Goal: Task Accomplishment & Management: Manage account settings

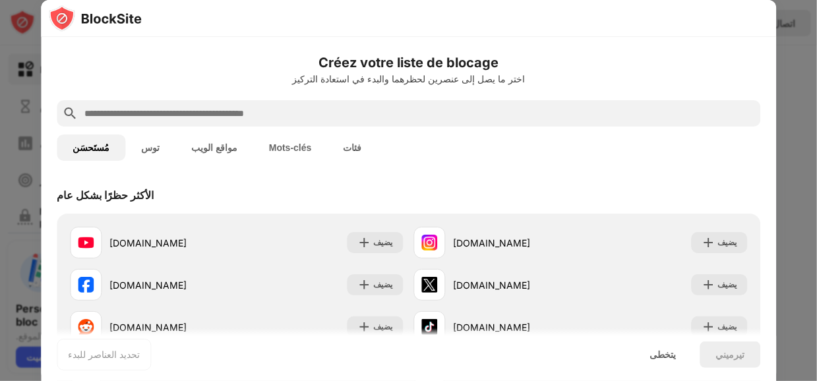
click at [720, 71] on h6 "Créez votre liste de blocage" at bounding box center [409, 63] width 704 height 20
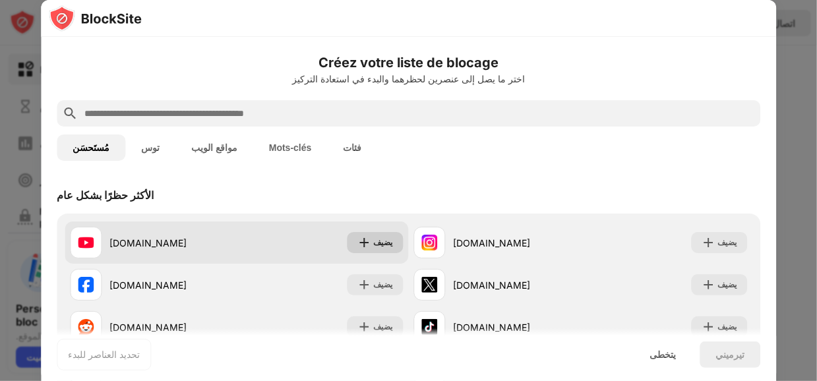
click at [378, 243] on font "يضيف" at bounding box center [383, 242] width 19 height 10
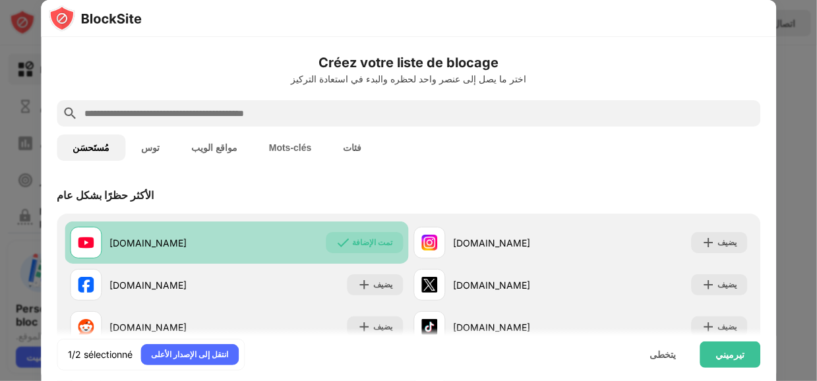
click at [350, 251] on div "تمت الإضافة" at bounding box center [364, 242] width 77 height 21
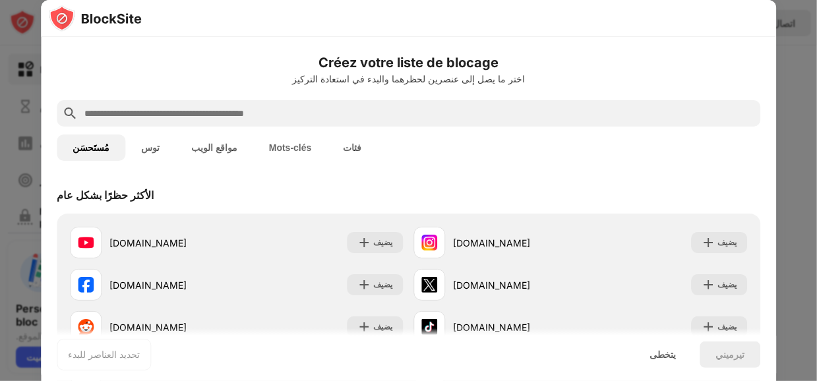
click at [191, 152] on font "مواقع الويب" at bounding box center [214, 147] width 46 height 11
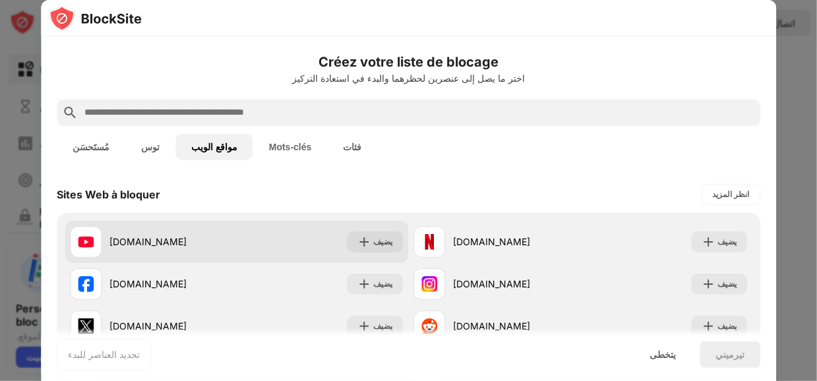
click at [148, 244] on font "[DOMAIN_NAME]" at bounding box center [147, 241] width 77 height 11
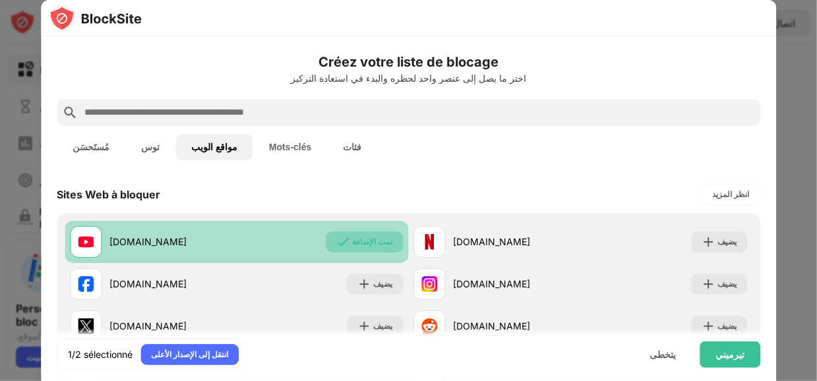
click at [356, 248] on div "تمت الإضافة" at bounding box center [364, 242] width 77 height 21
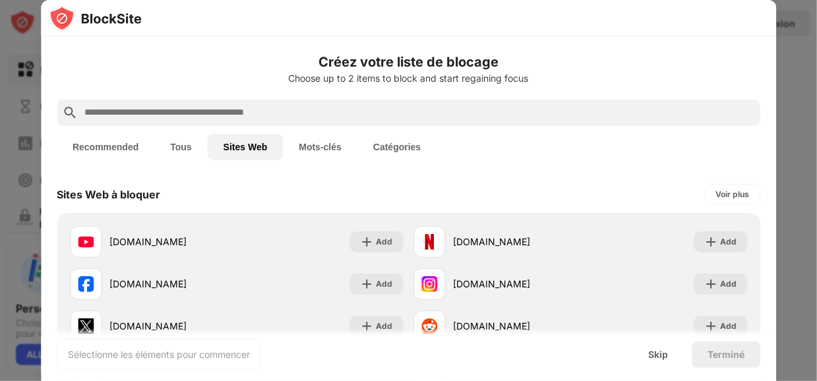
click at [100, 16] on img at bounding box center [95, 18] width 93 height 26
click at [124, 16] on img at bounding box center [95, 18] width 93 height 26
click at [396, 146] on button "Catégories" at bounding box center [396, 147] width 79 height 26
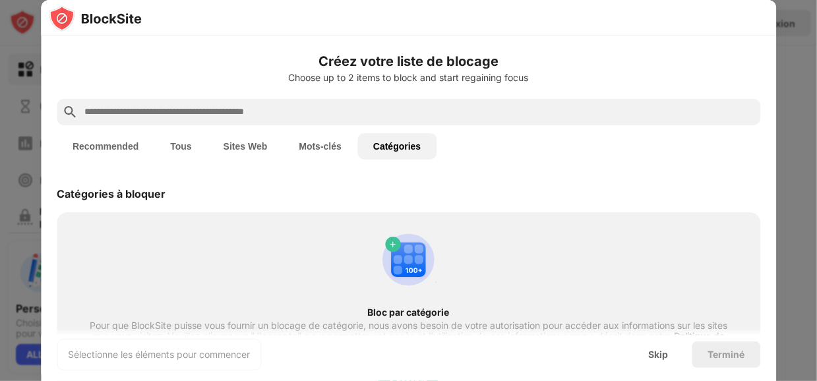
click at [304, 136] on button "Mots-clés" at bounding box center [320, 146] width 75 height 26
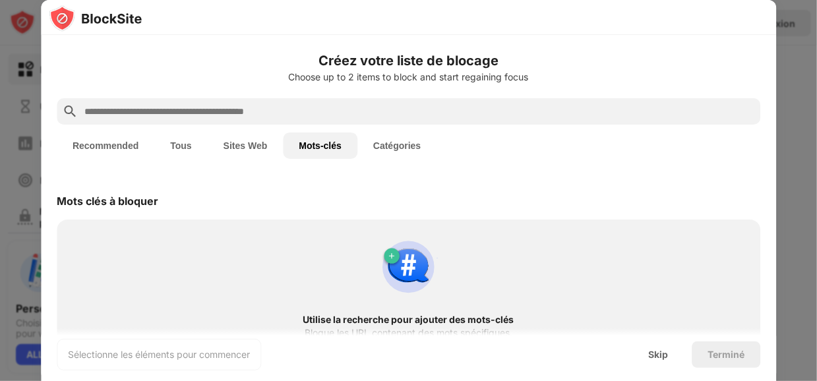
click at [225, 140] on button "Sites Web" at bounding box center [246, 146] width 76 height 26
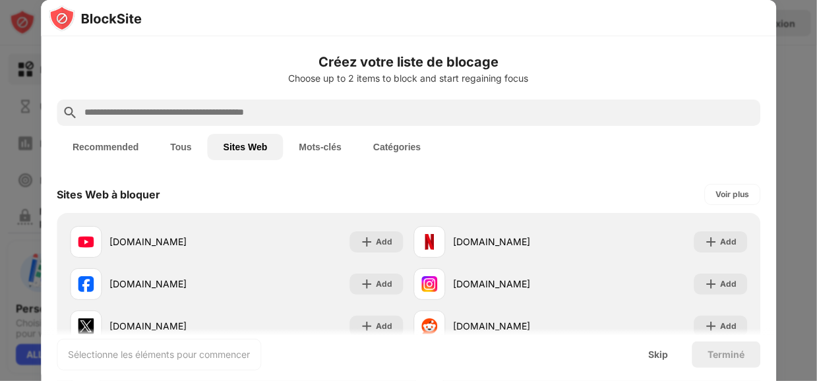
click at [173, 140] on button "Tous" at bounding box center [180, 147] width 53 height 26
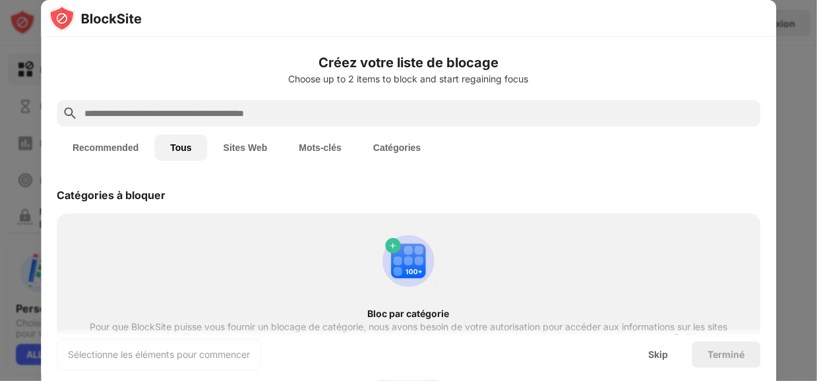
click at [108, 140] on button "Recommended" at bounding box center [106, 148] width 98 height 26
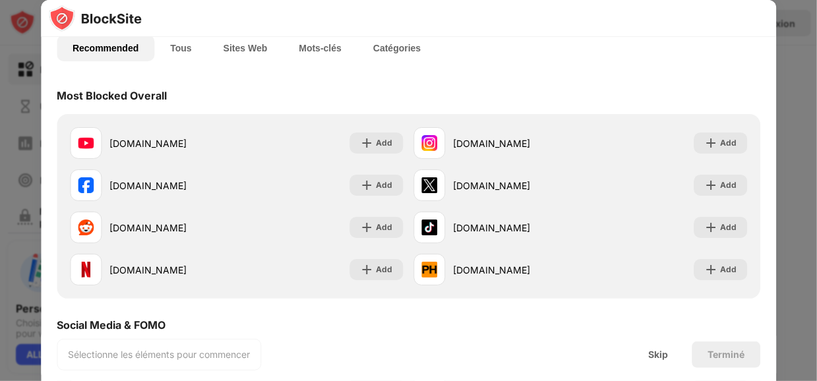
scroll to position [102, 0]
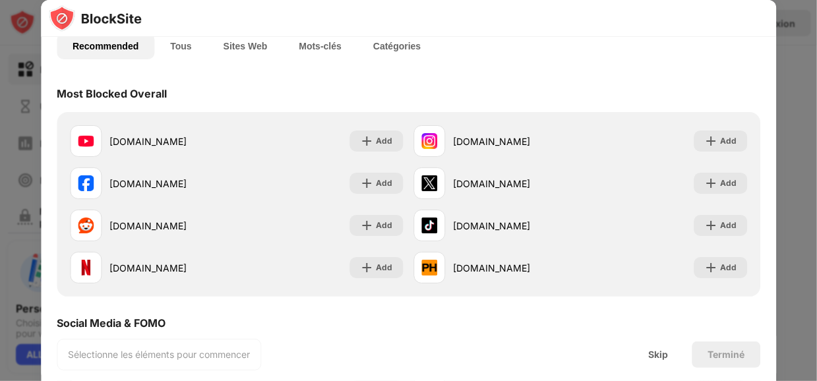
click at [121, 357] on div "Sélectionne les éléments pour commencer" at bounding box center [159, 354] width 182 height 13
click at [154, 355] on div "Sélectionne les éléments pour commencer" at bounding box center [159, 354] width 182 height 13
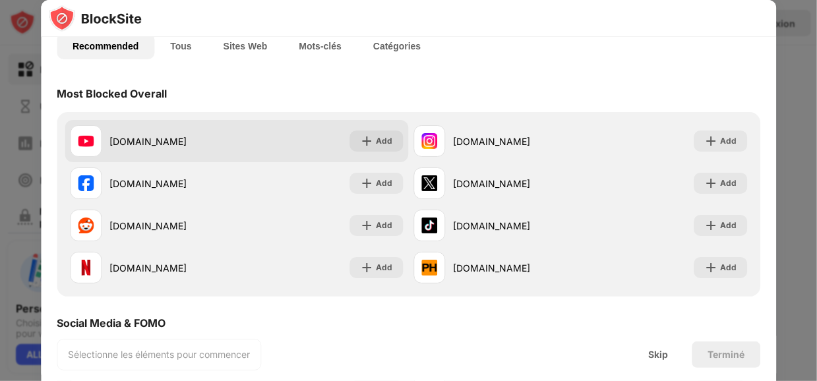
click at [166, 144] on div "[DOMAIN_NAME]" at bounding box center [172, 142] width 127 height 14
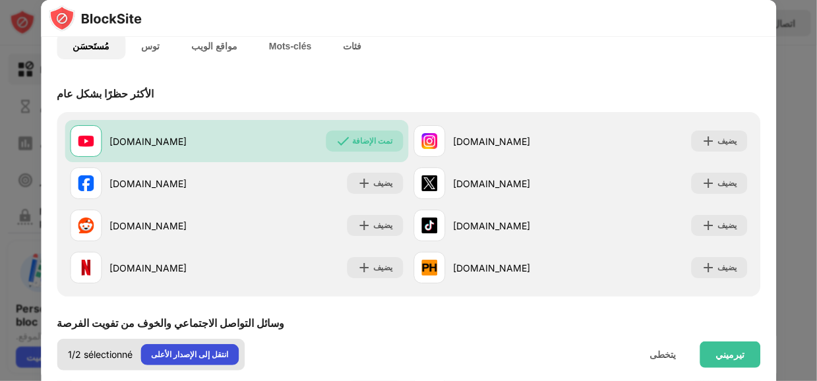
click at [218, 356] on font "انتقل إلى الإصدار الأعلى" at bounding box center [189, 355] width 77 height 10
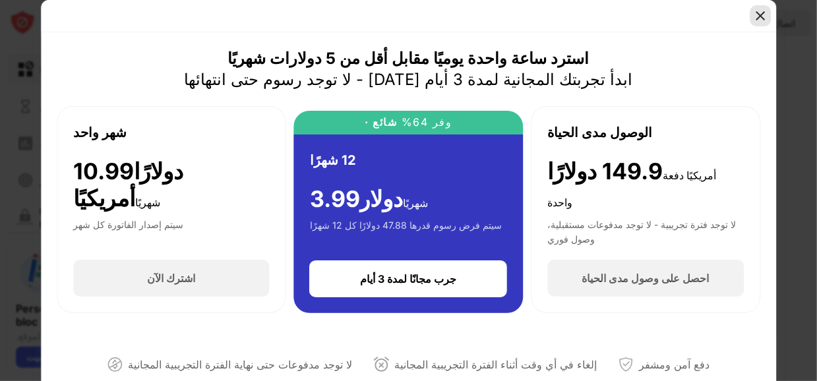
click at [767, 22] on img at bounding box center [760, 15] width 13 height 13
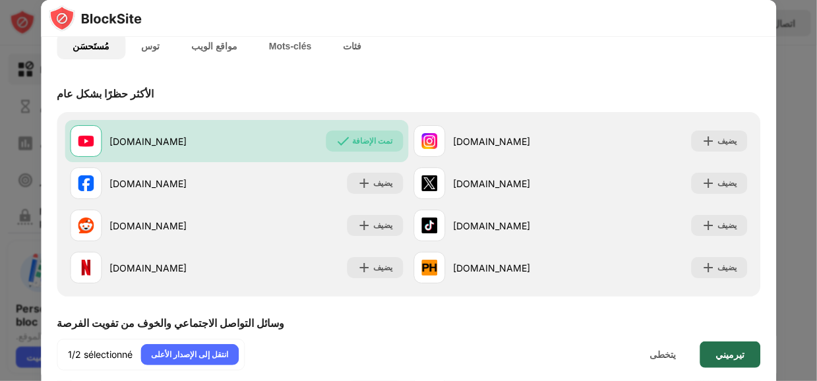
click at [731, 350] on font "تيرميني" at bounding box center [730, 354] width 29 height 11
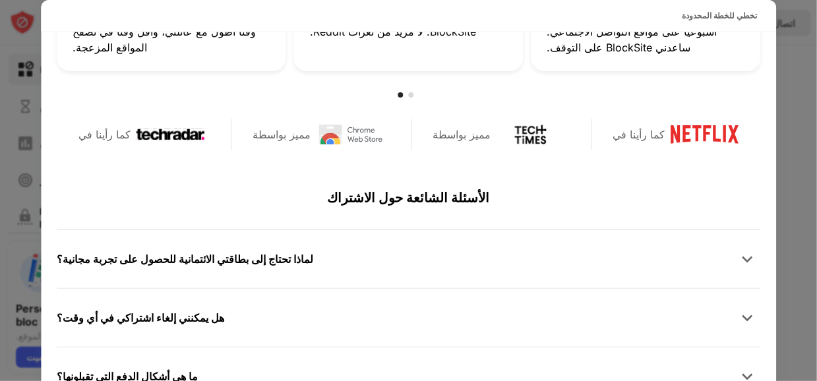
scroll to position [646, 0]
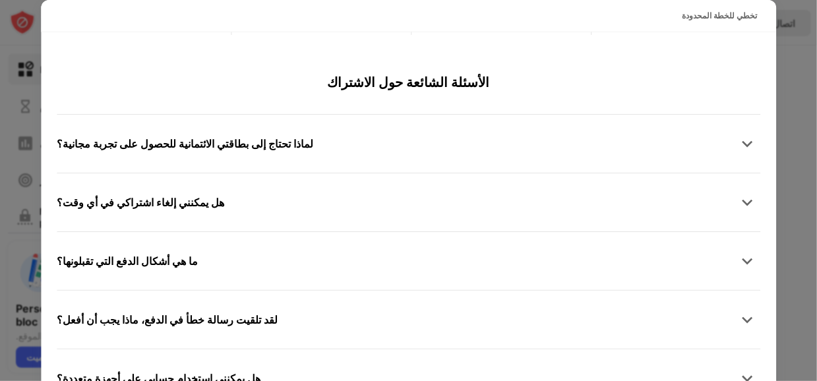
click at [481, 199] on div "هل يمكنني إلغاء اشتراكي في أي وقت؟" at bounding box center [409, 202] width 704 height 26
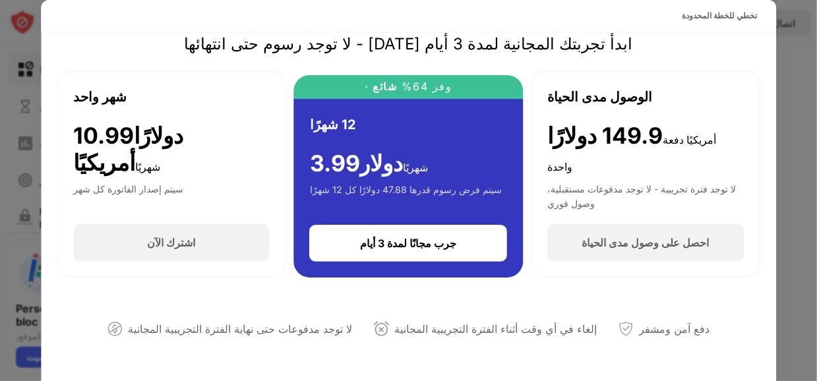
scroll to position [0, 0]
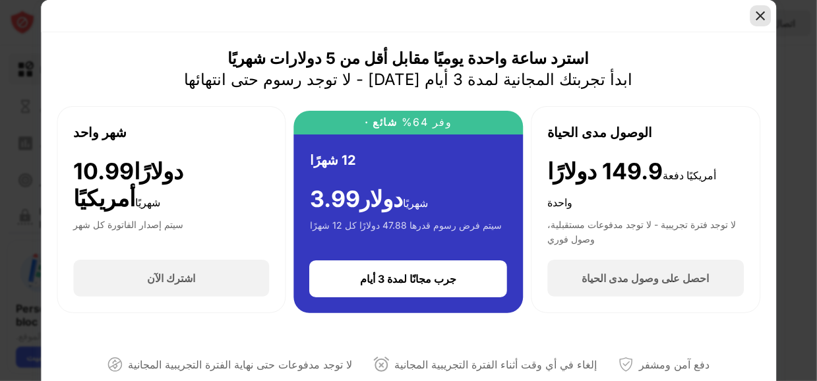
click at [760, 16] on img at bounding box center [760, 15] width 13 height 13
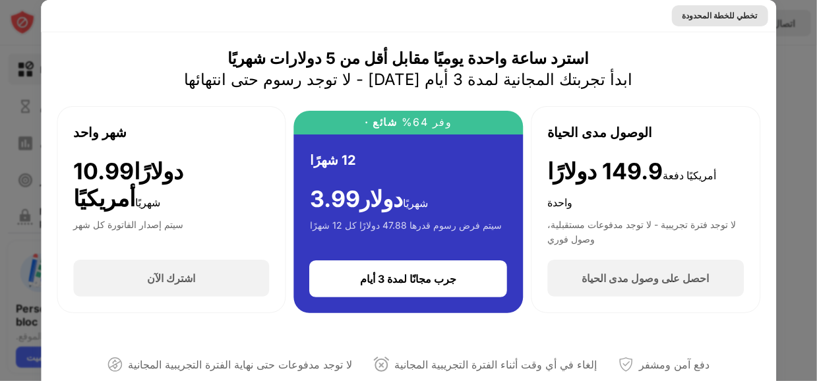
click at [714, 19] on font "تخطي للخطة المحدودة" at bounding box center [720, 16] width 75 height 10
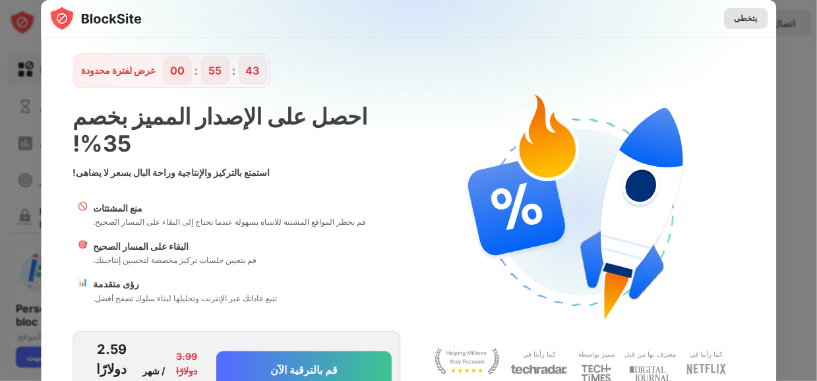
click at [735, 15] on font "يتخطى" at bounding box center [746, 18] width 23 height 10
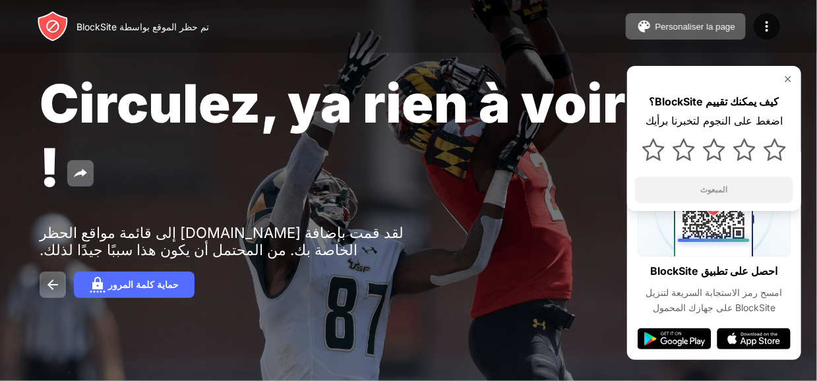
click at [788, 80] on img at bounding box center [788, 79] width 11 height 11
click at [763, 24] on img at bounding box center [767, 26] width 16 height 16
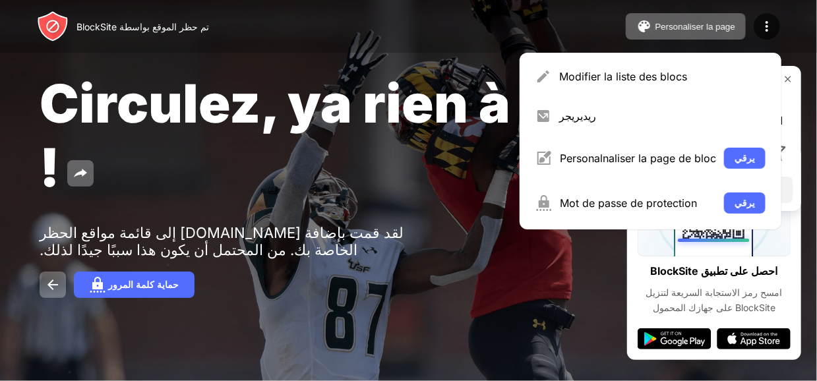
click at [326, 137] on div "Circulez, ya rien à voir !" at bounding box center [335, 135] width 590 height 128
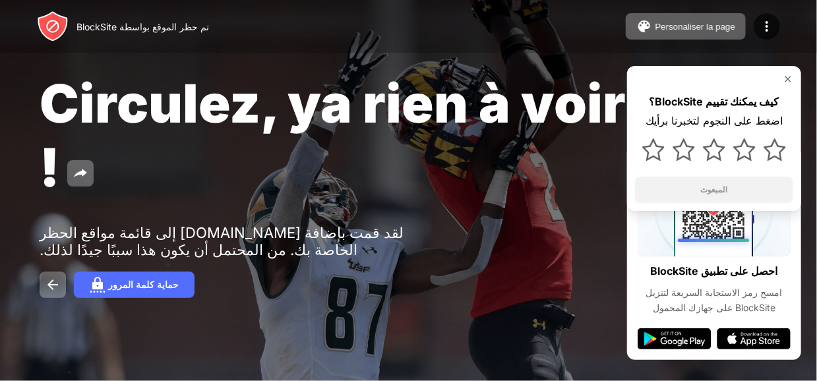
click at [177, 28] on font "تم حظر الموقع بواسطة BlockSite" at bounding box center [143, 26] width 133 height 11
click at [78, 177] on img at bounding box center [81, 174] width 16 height 16
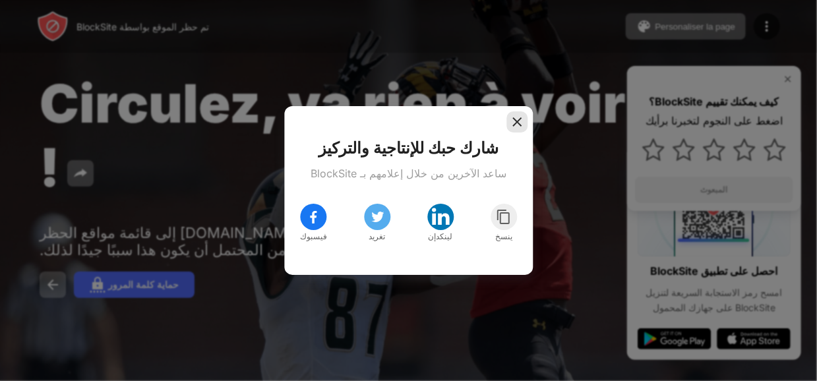
click at [524, 121] on div at bounding box center [517, 121] width 21 height 21
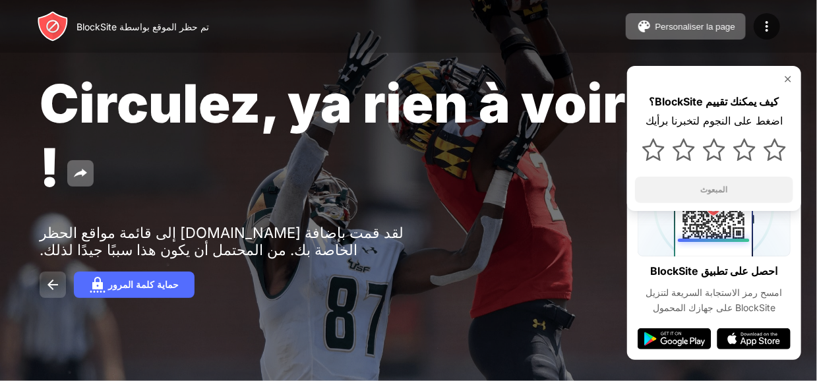
click at [45, 290] on img at bounding box center [53, 285] width 16 height 16
click at [50, 285] on img at bounding box center [53, 285] width 16 height 16
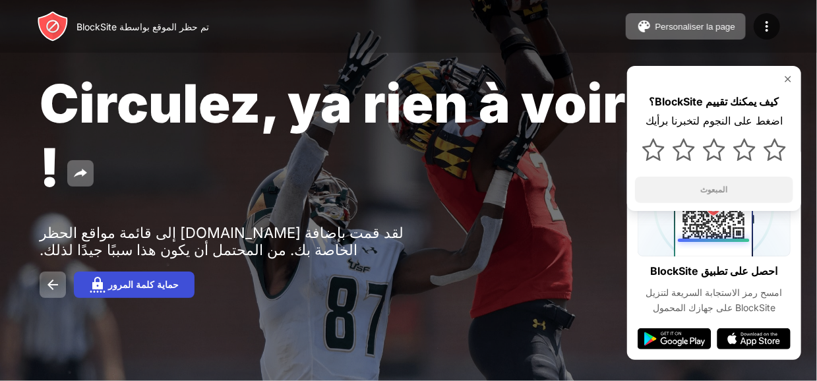
click at [129, 290] on font "حماية كلمة المرور" at bounding box center [143, 285] width 71 height 11
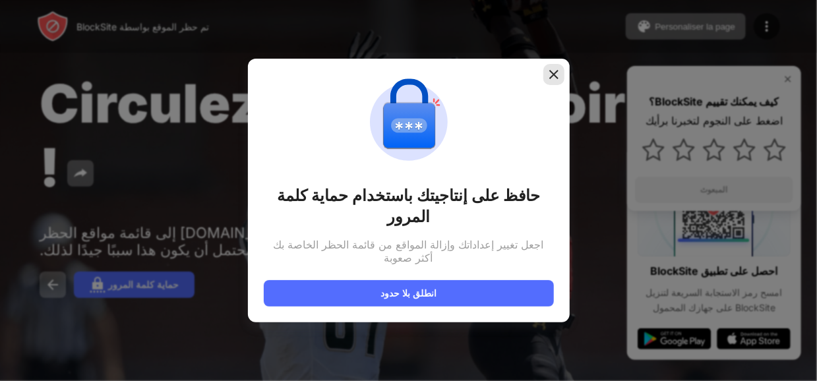
click at [555, 71] on img at bounding box center [553, 74] width 13 height 13
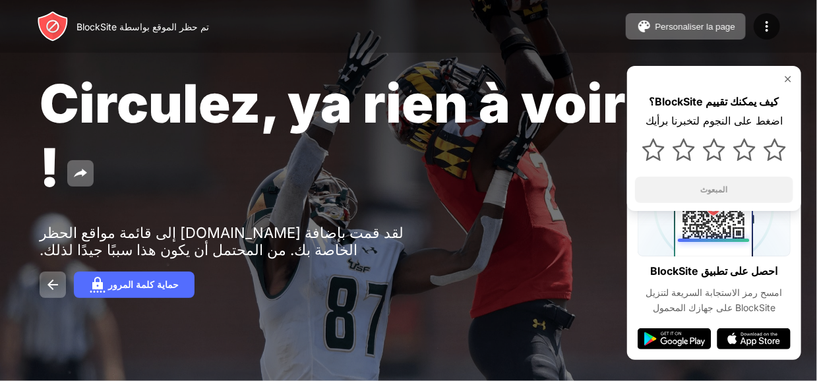
click at [792, 78] on img at bounding box center [788, 79] width 11 height 11
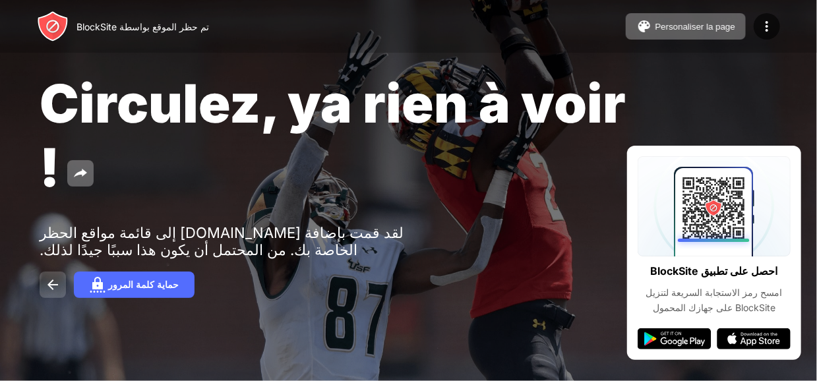
click at [59, 284] on img at bounding box center [53, 285] width 16 height 16
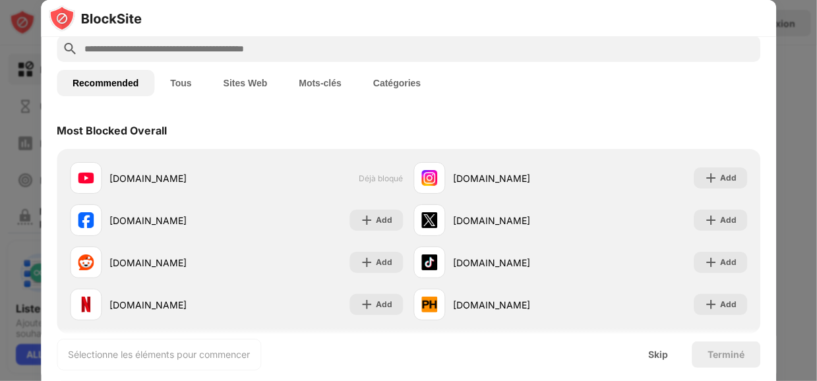
scroll to position [51, 0]
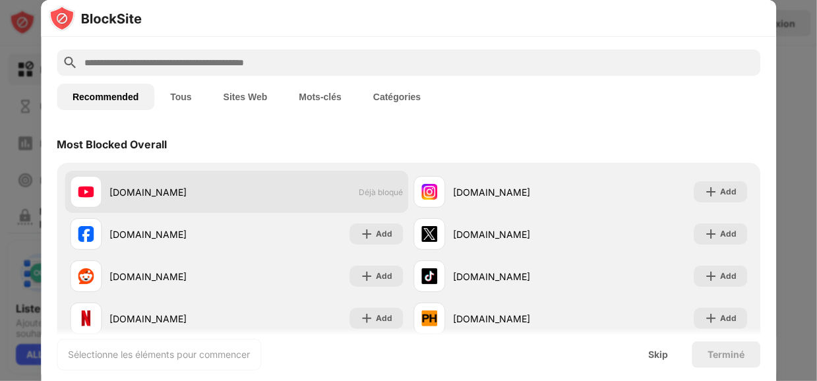
click at [194, 185] on div "youtube.com" at bounding box center [172, 192] width 127 height 14
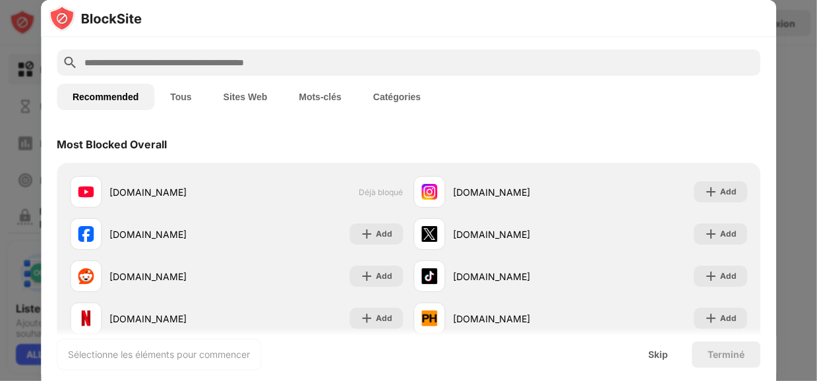
click at [396, 88] on button "Catégories" at bounding box center [396, 97] width 79 height 26
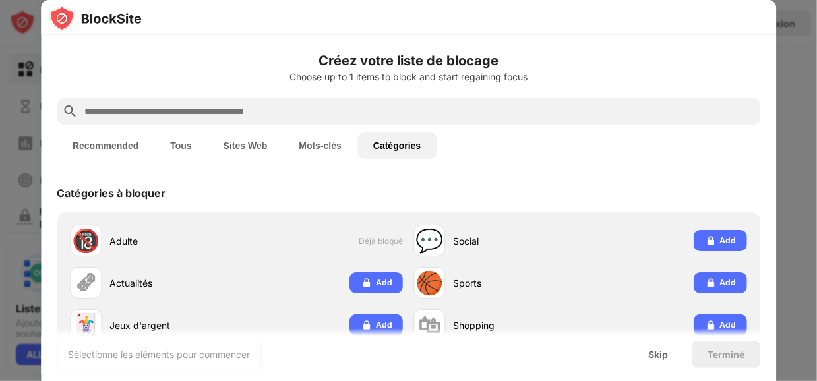
click at [309, 133] on button "Mots-clés" at bounding box center [320, 146] width 75 height 26
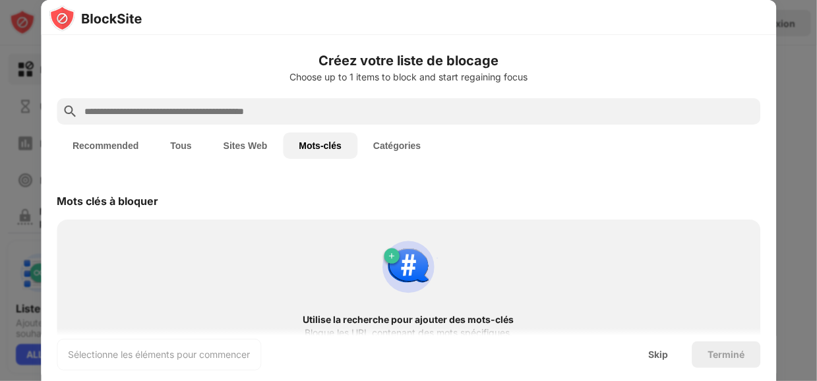
click at [246, 138] on button "Sites Web" at bounding box center [246, 146] width 76 height 26
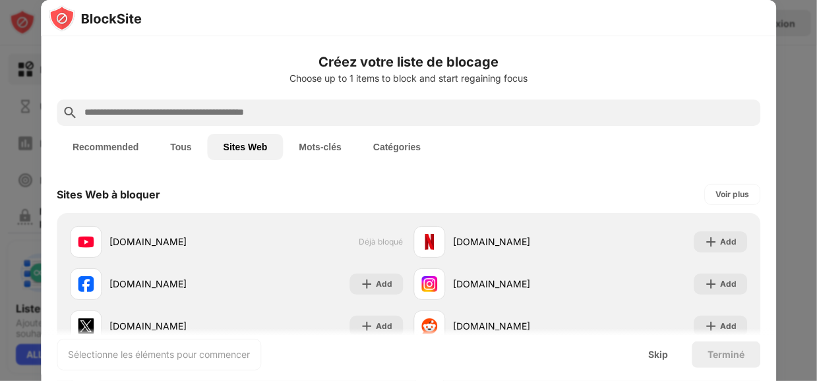
click at [169, 145] on button "Tous" at bounding box center [180, 147] width 53 height 26
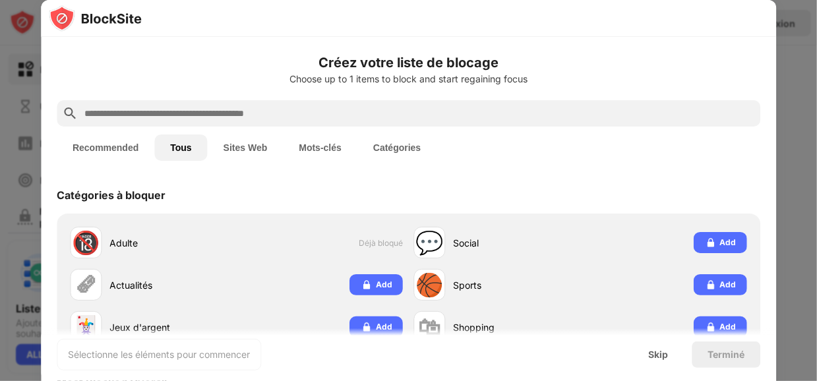
click at [78, 147] on button "Recommended" at bounding box center [106, 148] width 98 height 26
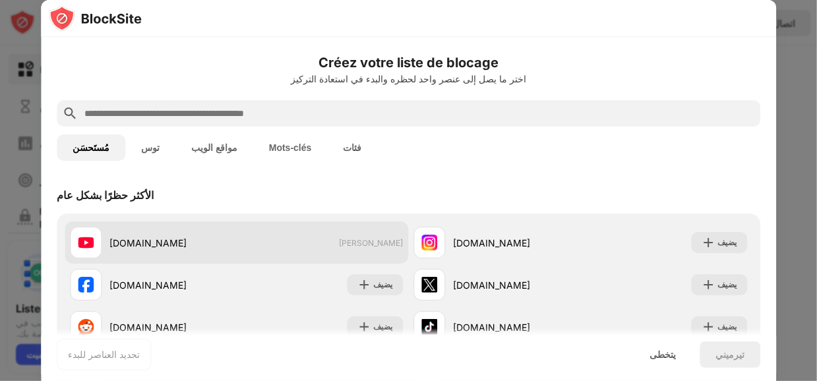
click at [131, 253] on div "[DOMAIN_NAME]" at bounding box center [153, 243] width 167 height 32
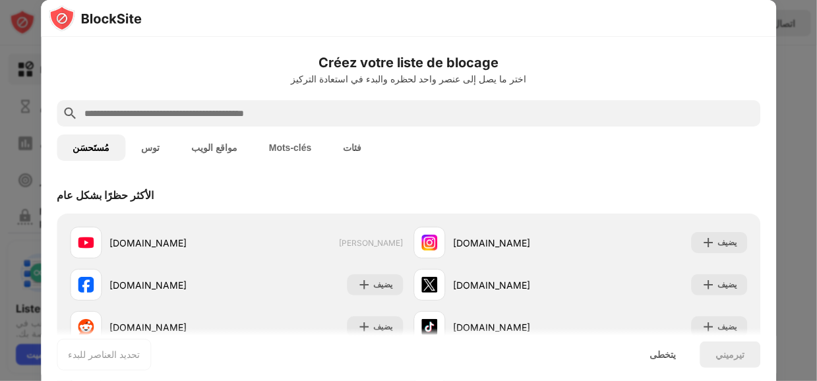
click at [343, 147] on font "فئات" at bounding box center [352, 147] width 18 height 11
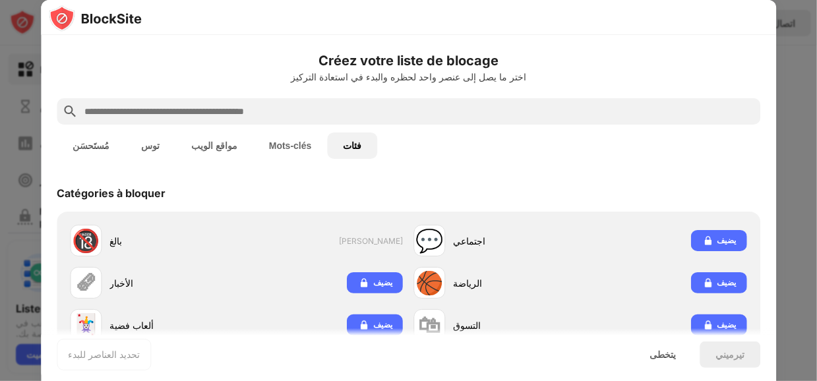
click at [282, 146] on font "Mots-clés" at bounding box center [290, 145] width 43 height 11
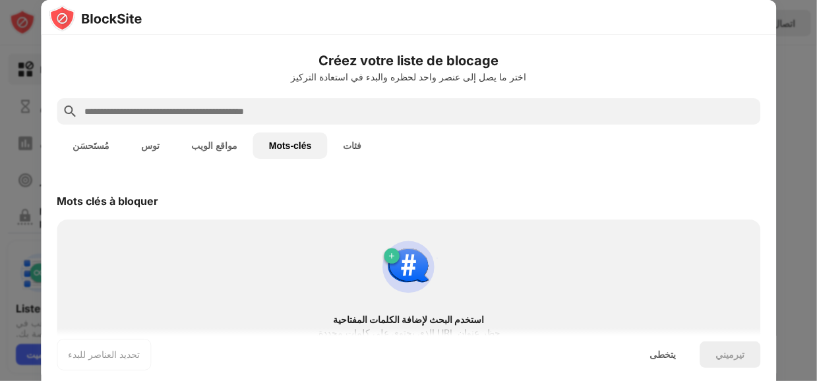
click at [205, 146] on font "مواقع الويب" at bounding box center [214, 145] width 46 height 11
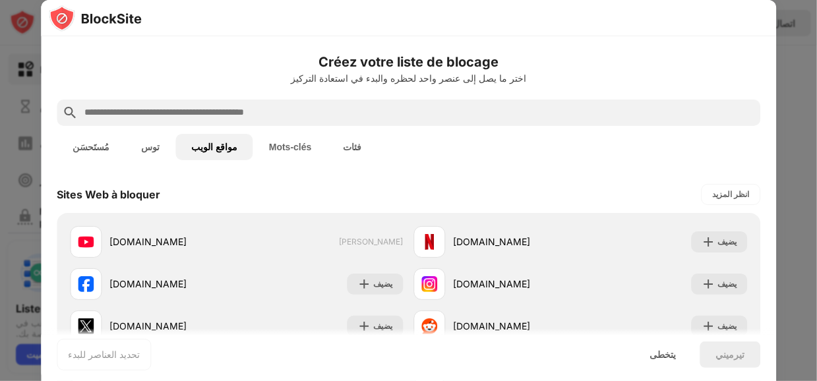
click at [141, 146] on font "توس" at bounding box center [150, 147] width 18 height 11
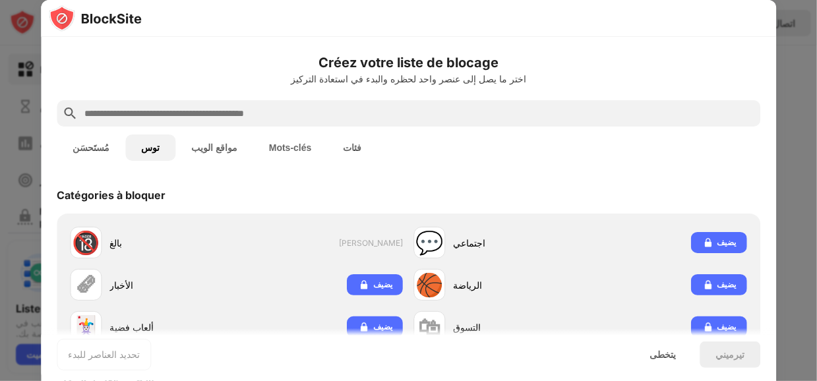
click at [82, 146] on font "مُستَحسَن" at bounding box center [91, 147] width 37 height 11
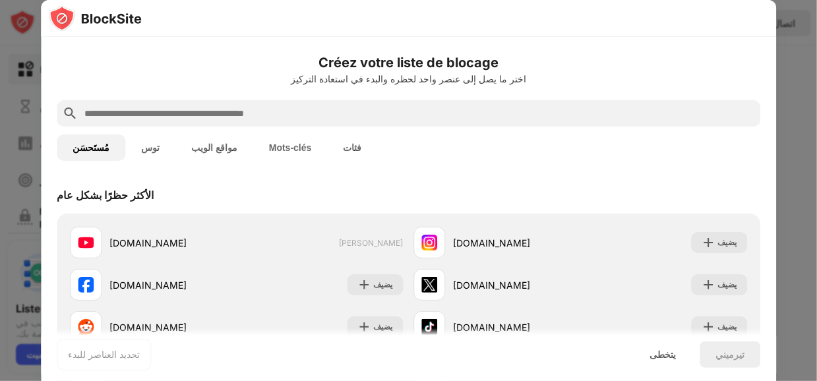
click at [191, 146] on font "مواقع الويب" at bounding box center [214, 147] width 46 height 11
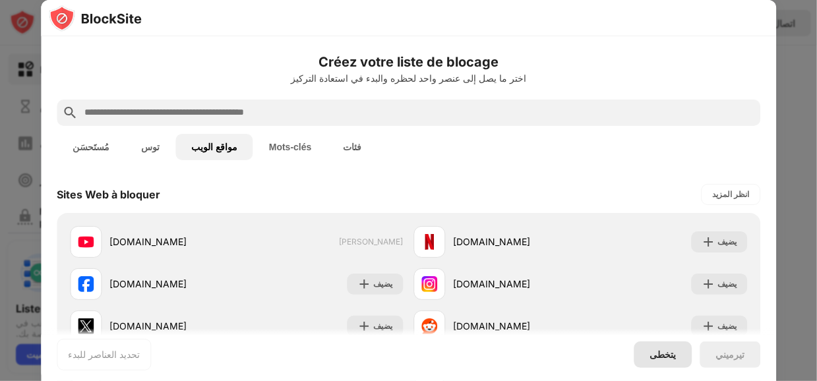
click at [663, 358] on font "يتخطى" at bounding box center [663, 354] width 26 height 11
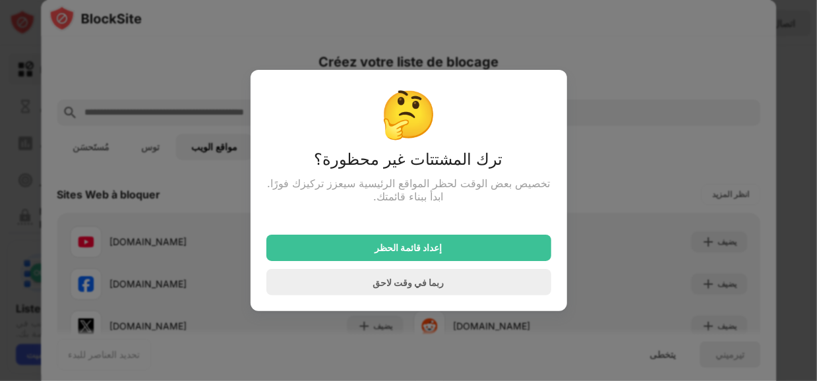
click at [456, 230] on div "إعداد قائمة الحظر ربما في وقت لاحق" at bounding box center [408, 257] width 285 height 77
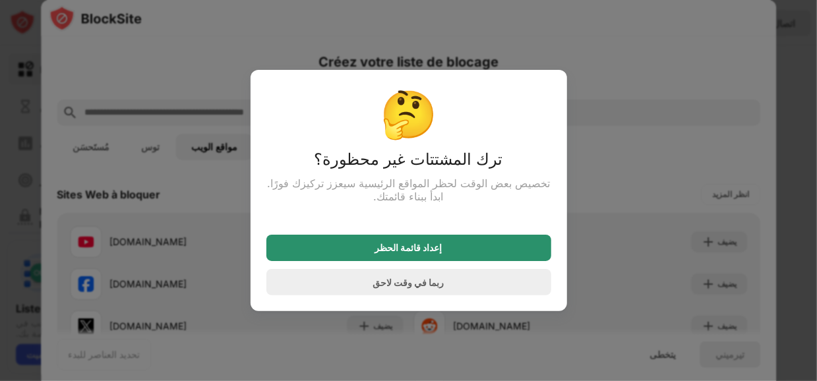
click at [442, 251] on div "إعداد قائمة الحظر" at bounding box center [408, 248] width 285 height 26
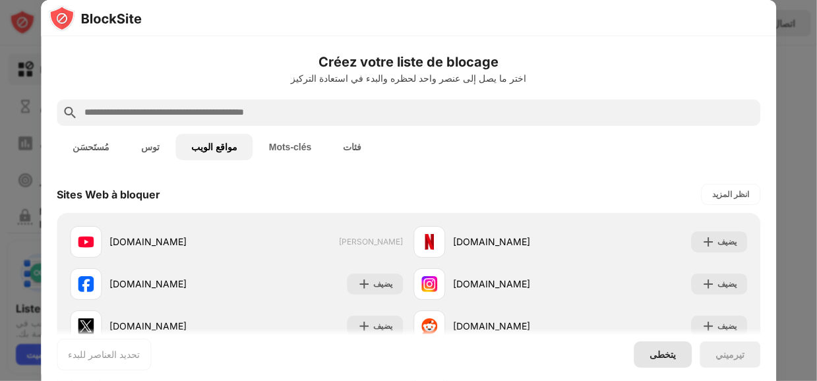
click at [666, 361] on div "يتخطى" at bounding box center [663, 355] width 58 height 26
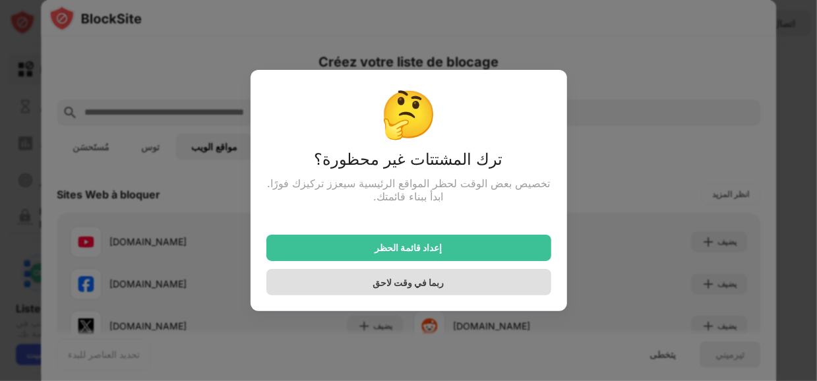
click at [357, 290] on div "ربما في وقت لاحق" at bounding box center [408, 282] width 285 height 26
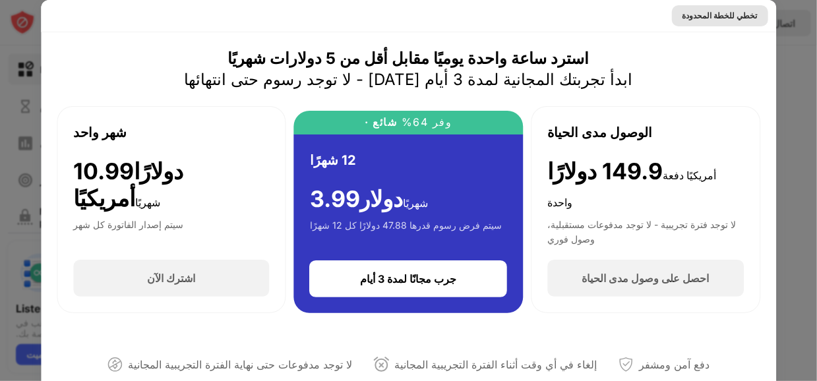
click at [733, 15] on font "تخطي للخطة المحدودة" at bounding box center [720, 16] width 75 height 10
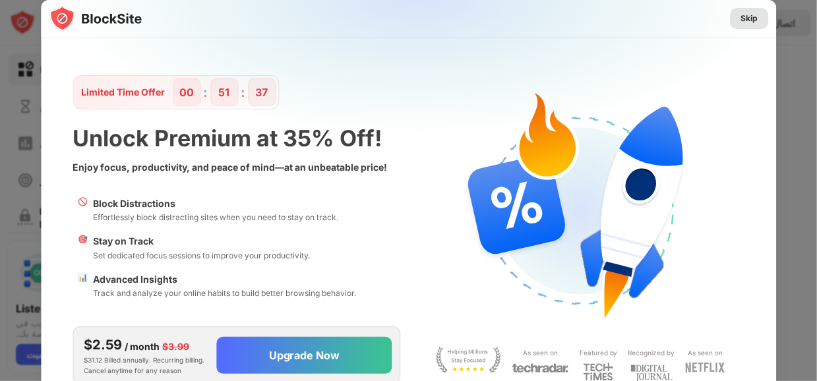
click at [752, 21] on div "Skip" at bounding box center [749, 18] width 17 height 13
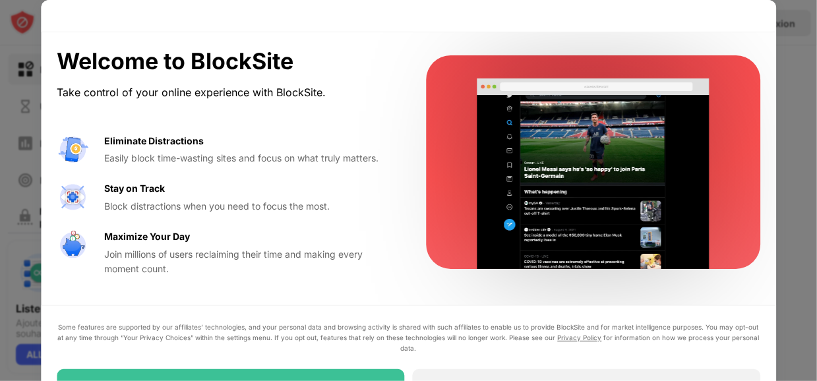
click at [796, 44] on div at bounding box center [408, 190] width 817 height 381
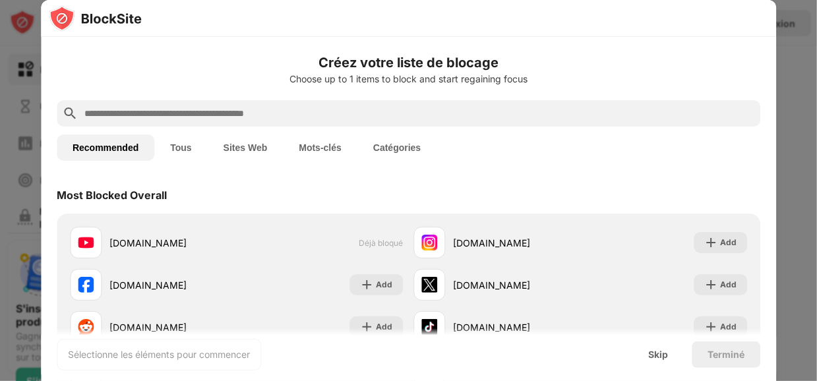
click at [309, 154] on button "Mots-clés" at bounding box center [320, 148] width 75 height 26
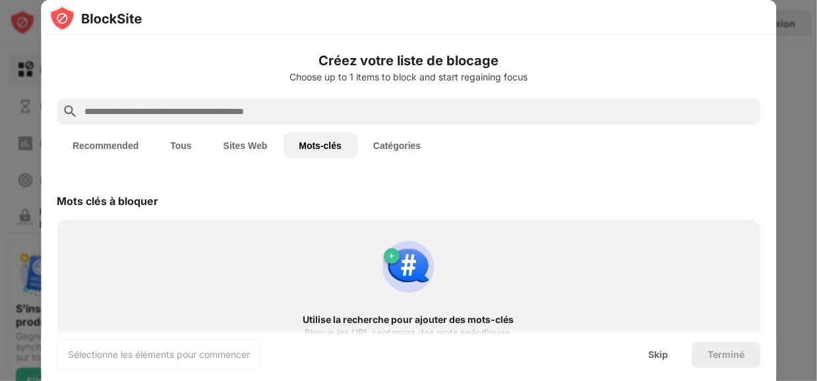
click at [233, 148] on button "Sites Web" at bounding box center [246, 146] width 76 height 26
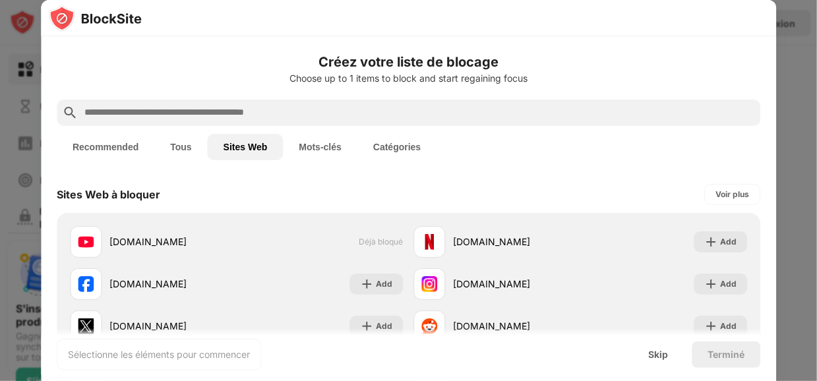
click at [177, 149] on button "Tous" at bounding box center [180, 147] width 53 height 26
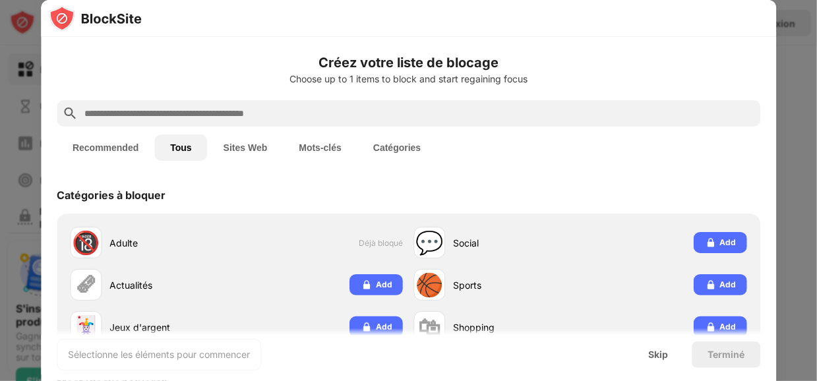
click at [372, 57] on h6 "Créez votre liste de blocage" at bounding box center [409, 63] width 704 height 20
click at [365, 106] on input "text" at bounding box center [419, 114] width 672 height 16
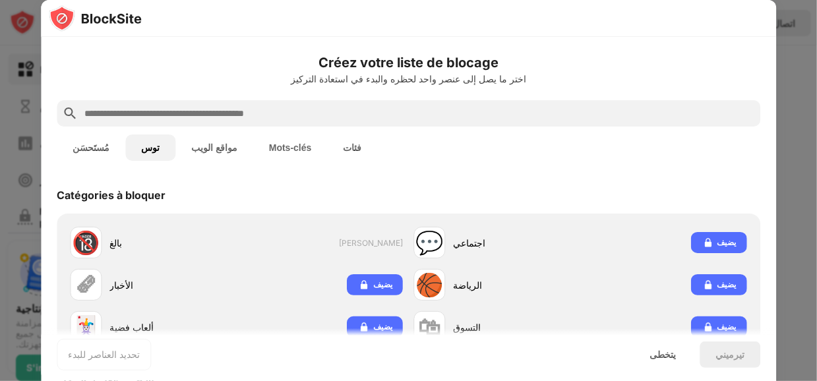
click at [201, 117] on input "text" at bounding box center [419, 114] width 672 height 16
click at [312, 116] on input "text" at bounding box center [419, 114] width 672 height 16
paste input "**********"
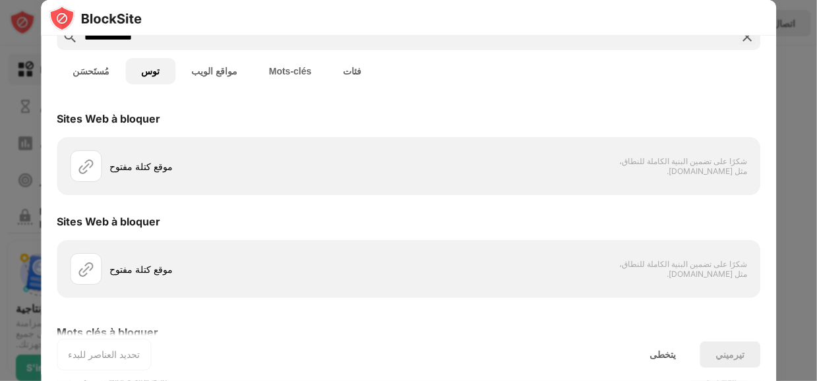
scroll to position [75, 0]
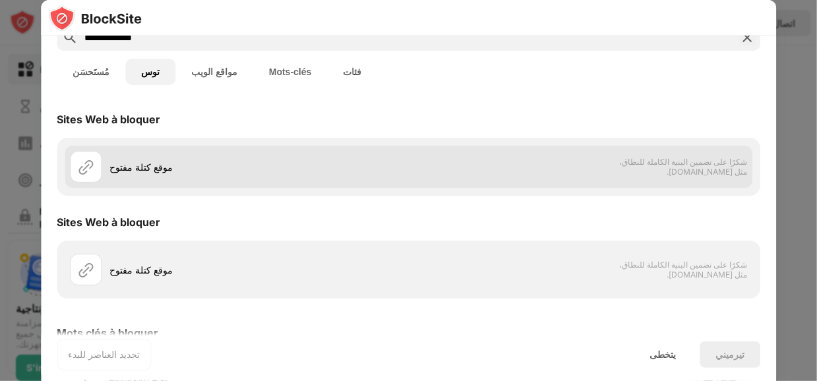
type input "**********"
click at [557, 154] on div "موقع كتلة مفتوح شكرًا على تضمين البنية الكاملة للنطاق، مثل [DOMAIN_NAME]." at bounding box center [409, 167] width 688 height 42
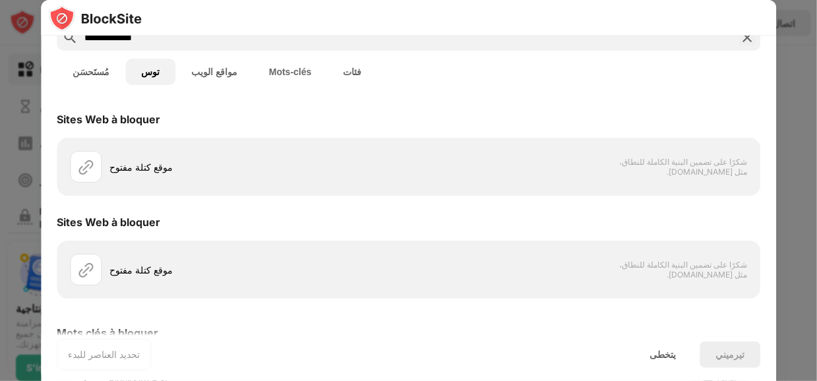
click at [81, 67] on font "مُستَحسَن" at bounding box center [91, 72] width 37 height 11
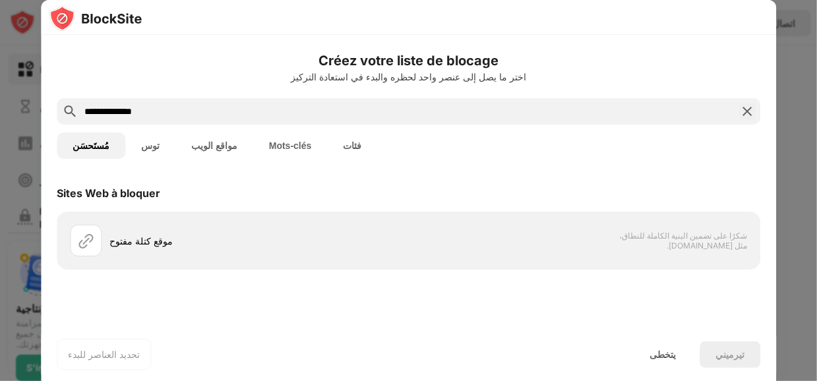
scroll to position [0, 0]
click at [198, 138] on button "مواقع الويب" at bounding box center [214, 146] width 78 height 26
click at [284, 151] on button "Mots-clés" at bounding box center [290, 146] width 75 height 26
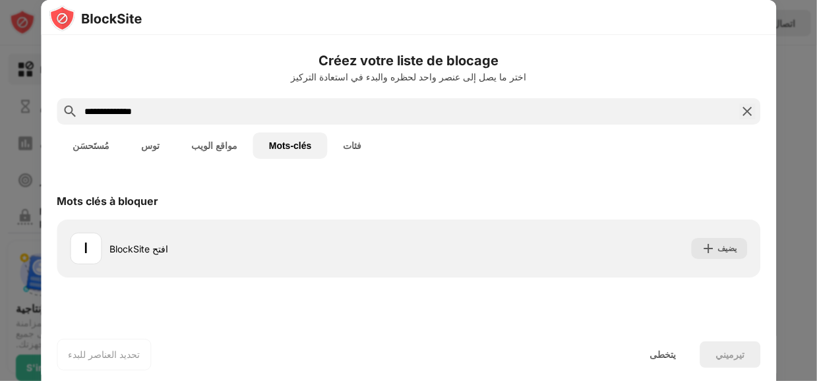
click at [338, 143] on button "فئات" at bounding box center [352, 146] width 50 height 26
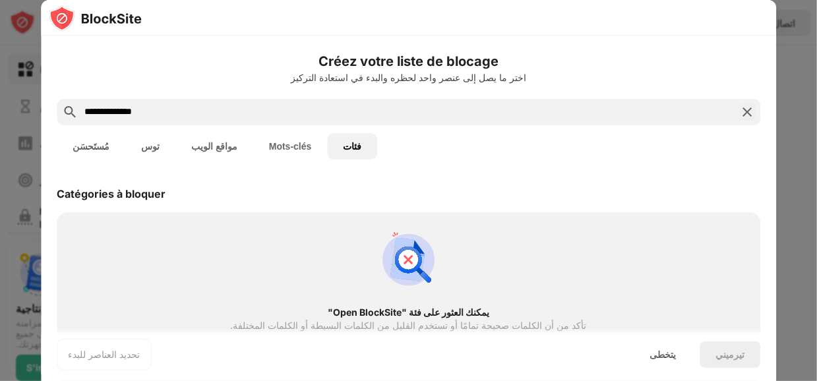
click at [179, 112] on input "**********" at bounding box center [408, 112] width 651 height 16
click at [742, 111] on img at bounding box center [747, 112] width 16 height 16
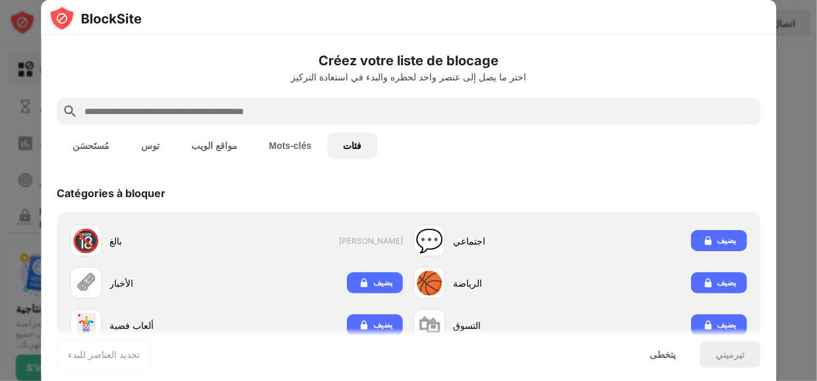
click at [280, 154] on button "Mots-clés" at bounding box center [290, 146] width 75 height 26
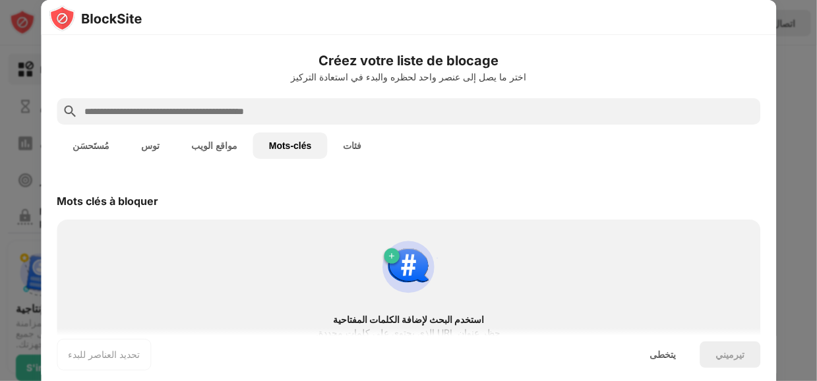
click at [193, 150] on font "مواقع الويب" at bounding box center [214, 145] width 46 height 11
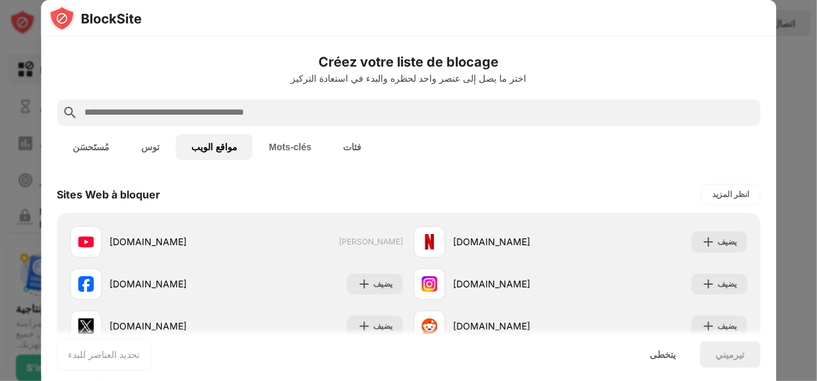
click at [125, 147] on button "توس" at bounding box center [150, 147] width 50 height 26
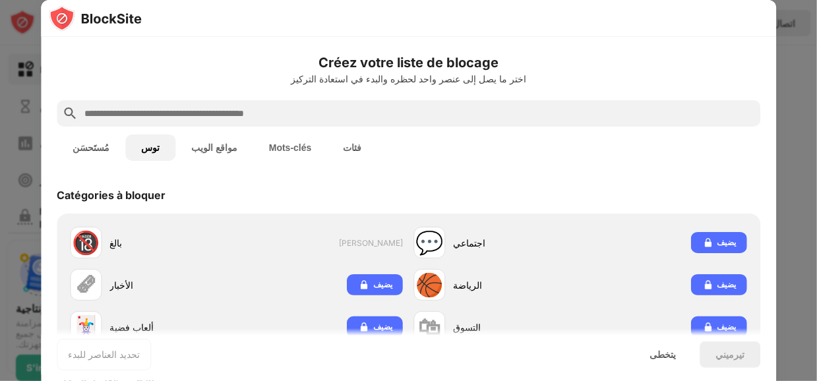
click at [95, 143] on font "مُستَحسَن" at bounding box center [91, 147] width 37 height 11
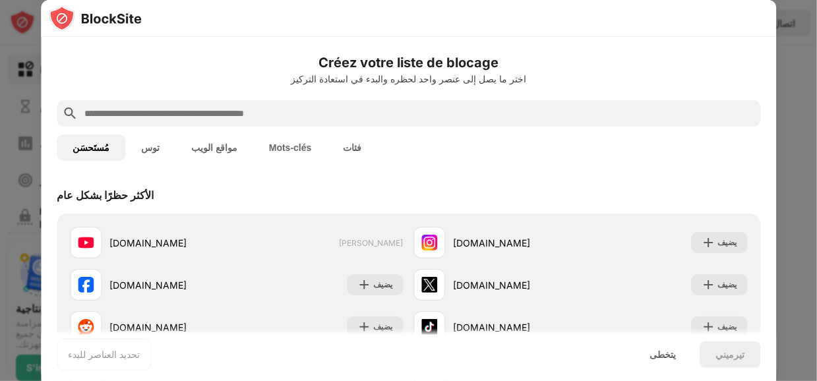
click at [119, 14] on img at bounding box center [95, 18] width 93 height 26
click at [373, 59] on font "Créez votre liste de blocage" at bounding box center [409, 63] width 180 height 16
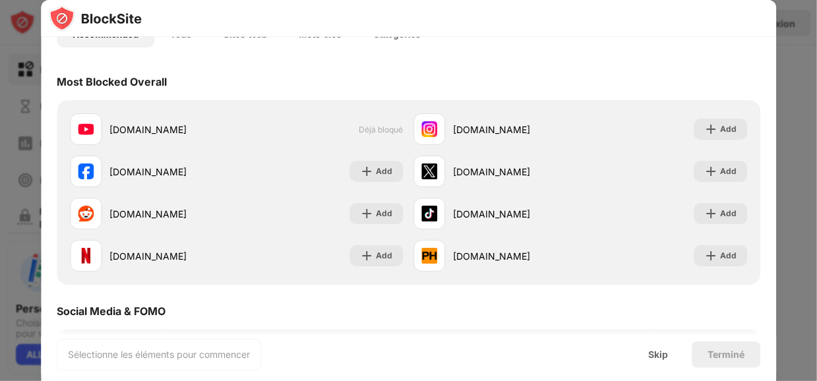
scroll to position [39, 0]
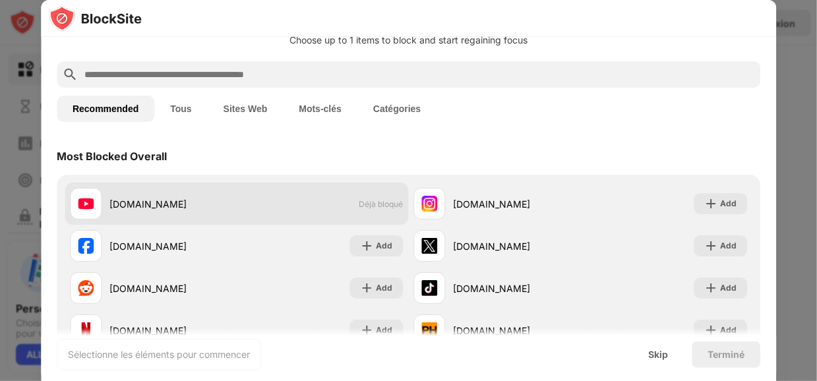
click at [140, 211] on div "[DOMAIN_NAME]" at bounding box center [153, 204] width 167 height 32
click at [148, 199] on div "[DOMAIN_NAME]" at bounding box center [172, 204] width 127 height 14
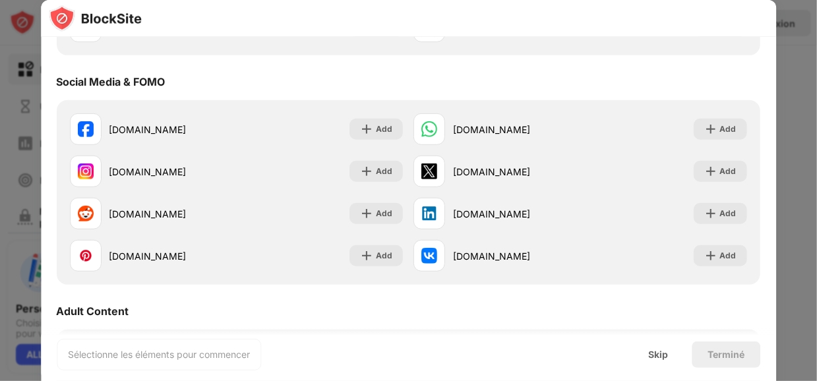
scroll to position [335, 0]
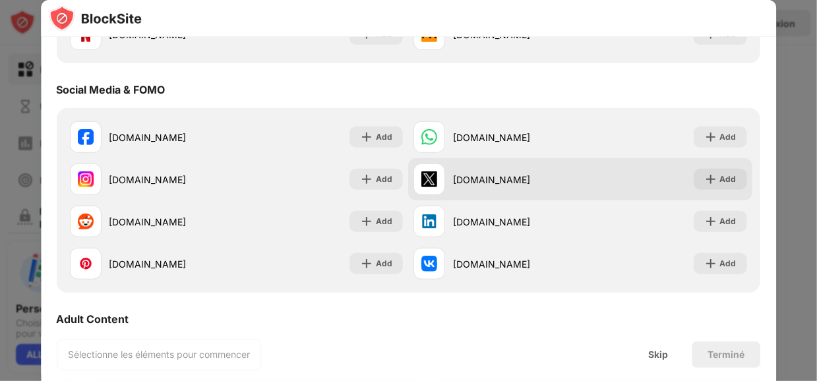
click at [465, 167] on div "x.com" at bounding box center [497, 180] width 167 height 32
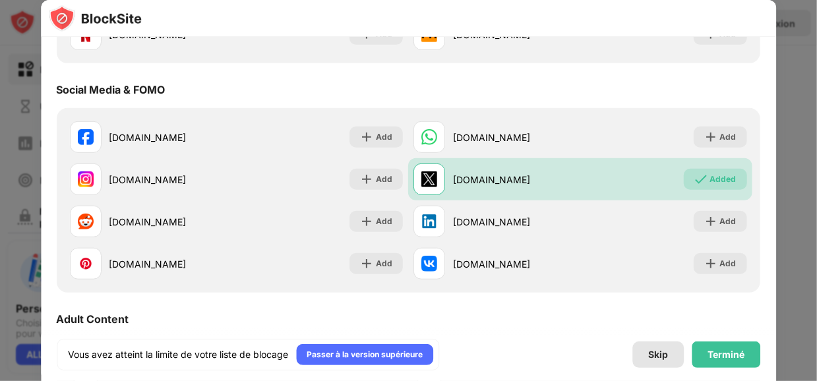
click at [671, 355] on div "Skip" at bounding box center [658, 355] width 51 height 26
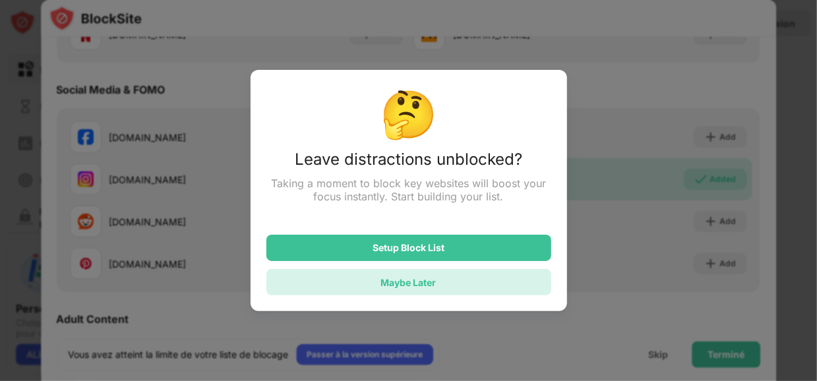
click at [454, 275] on div "Maybe Later" at bounding box center [408, 282] width 285 height 26
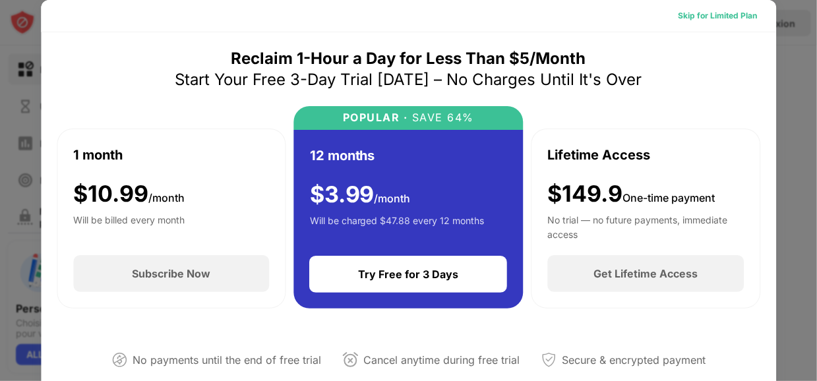
click at [726, 12] on div "Skip for Limited Plan" at bounding box center [718, 15] width 79 height 13
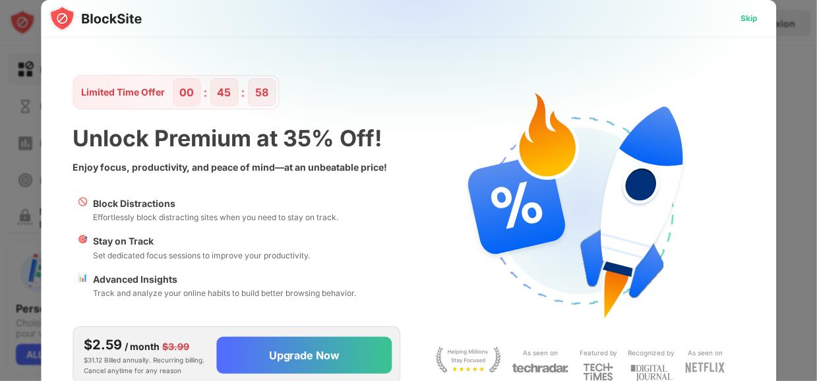
click at [739, 15] on div "Skip" at bounding box center [749, 18] width 38 height 21
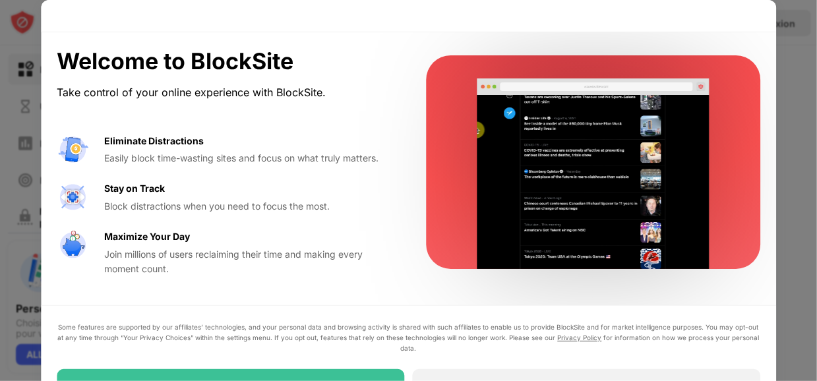
drag, startPoint x: 817, startPoint y: 79, endPoint x: 814, endPoint y: 216, distance: 137.2
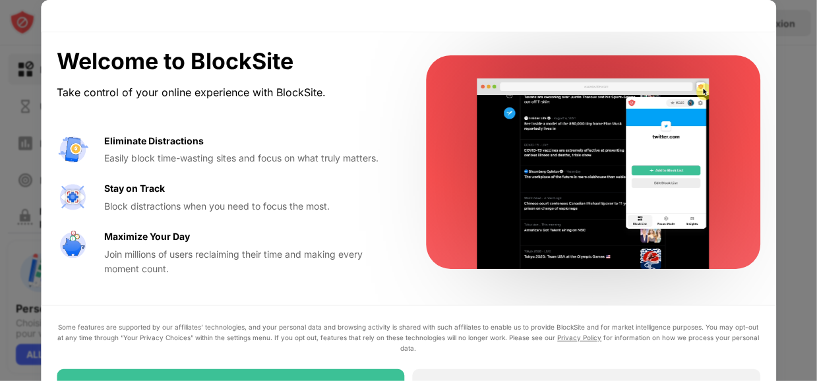
click at [814, 216] on div at bounding box center [408, 190] width 817 height 381
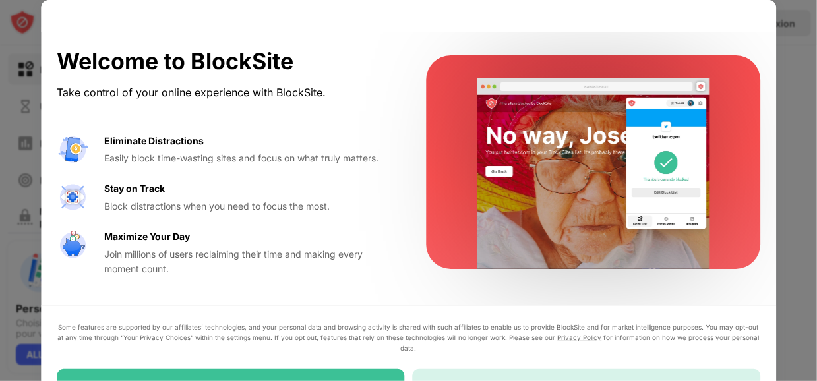
click at [453, 371] on div "Maybe Later" at bounding box center [587, 387] width 348 height 37
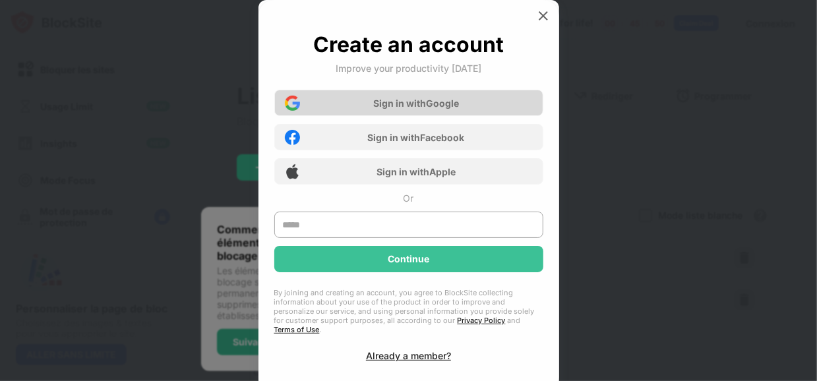
click at [441, 105] on div "Sign in with Google" at bounding box center [416, 103] width 86 height 11
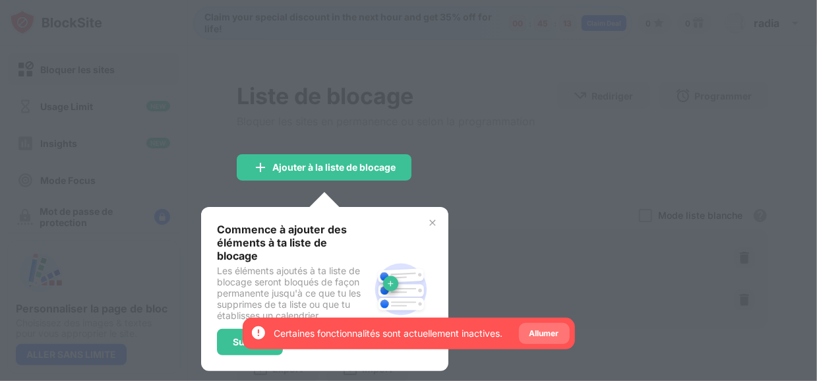
click at [546, 336] on div "Allumer" at bounding box center [545, 333] width 30 height 13
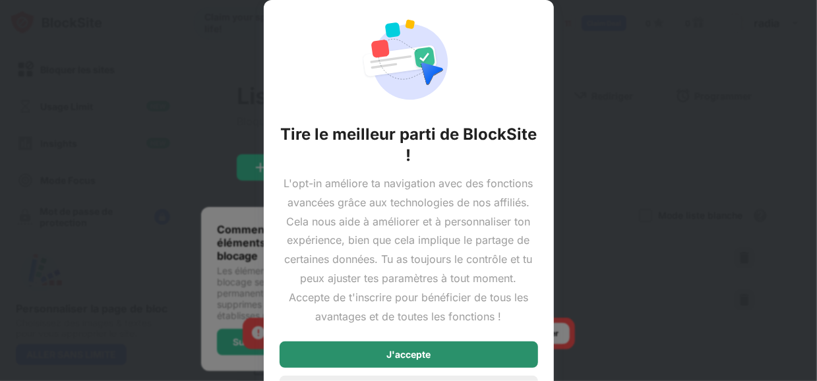
click at [458, 350] on div "J'accepte" at bounding box center [409, 355] width 259 height 26
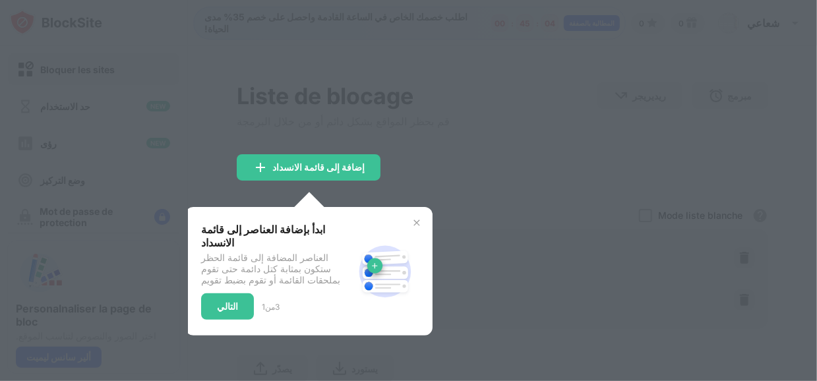
click at [418, 223] on img at bounding box center [417, 223] width 11 height 11
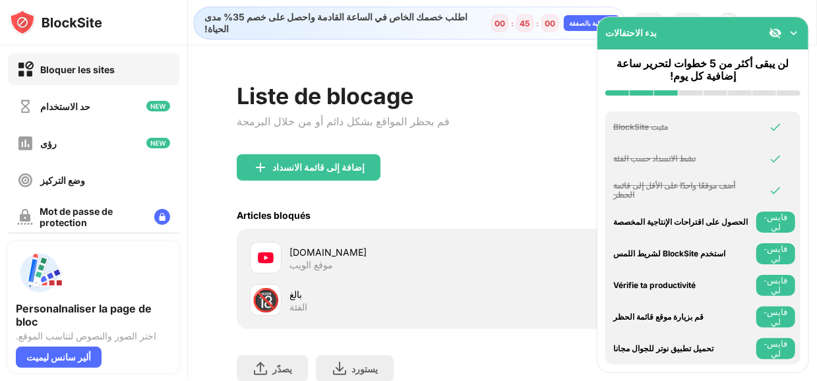
click at [791, 32] on img at bounding box center [794, 32] width 13 height 13
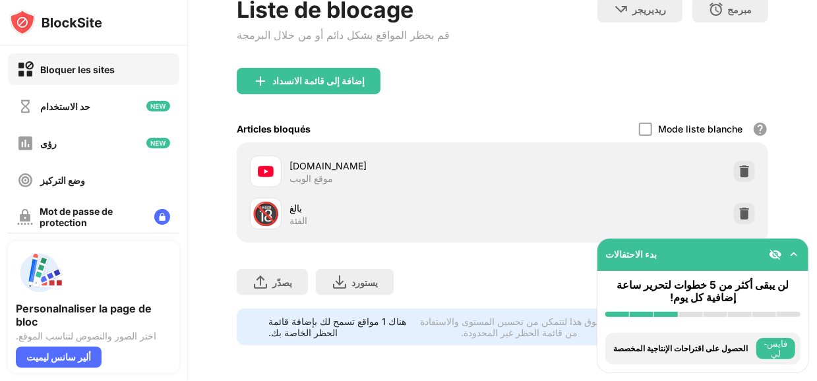
scroll to position [98, 0]
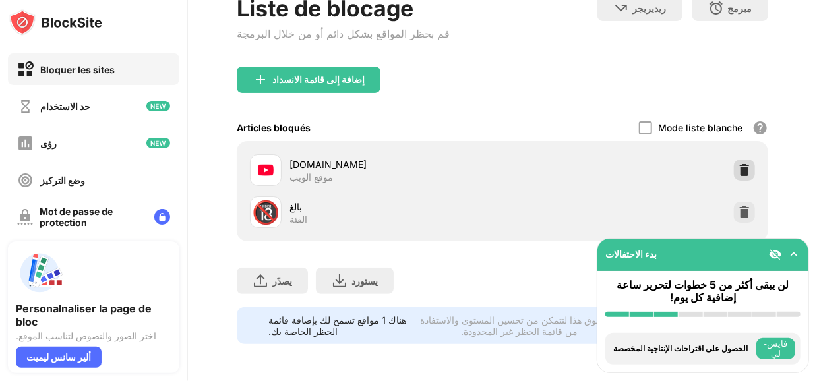
click at [738, 164] on img at bounding box center [744, 170] width 13 height 13
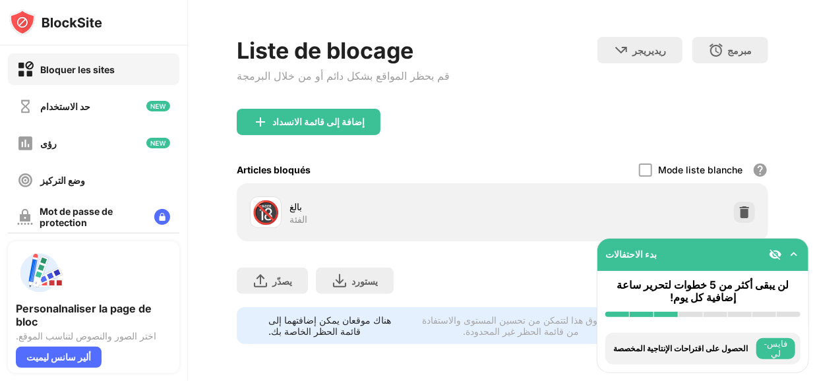
scroll to position [56, 0]
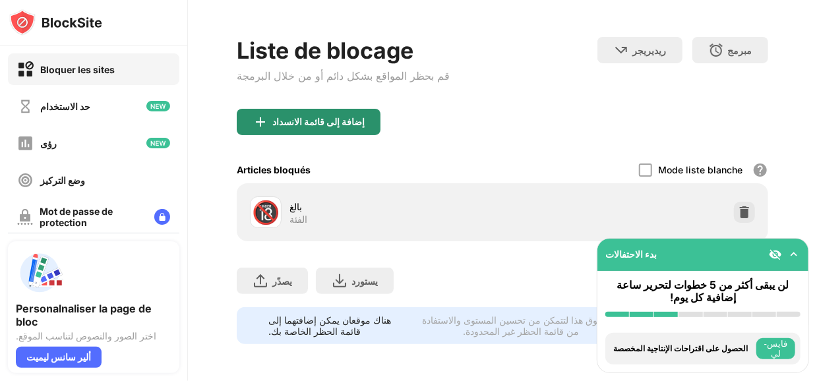
click at [312, 116] on font "إضافة إلى قائمة الانسداد" at bounding box center [318, 121] width 92 height 11
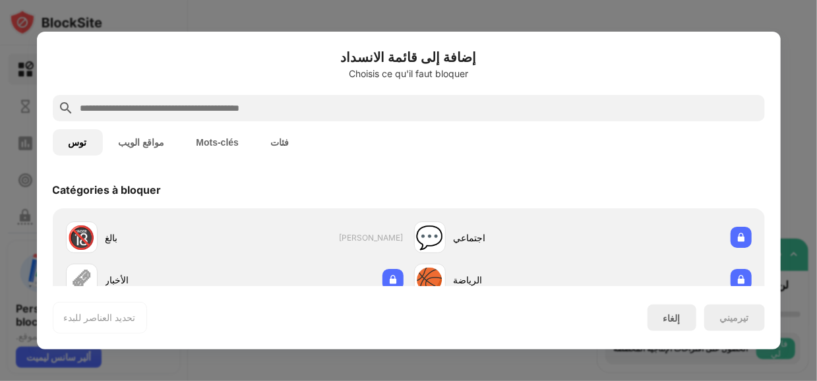
click at [289, 109] on input "text" at bounding box center [419, 108] width 681 height 16
paste input "**********"
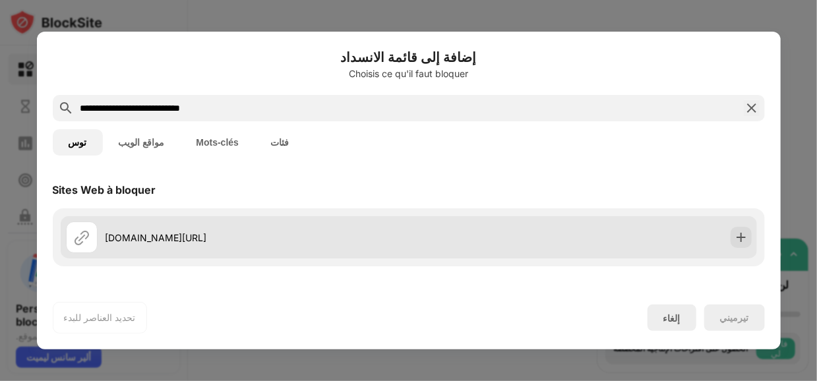
type input "**********"
click at [330, 228] on div "youtube.com/shorts" at bounding box center [237, 238] width 343 height 32
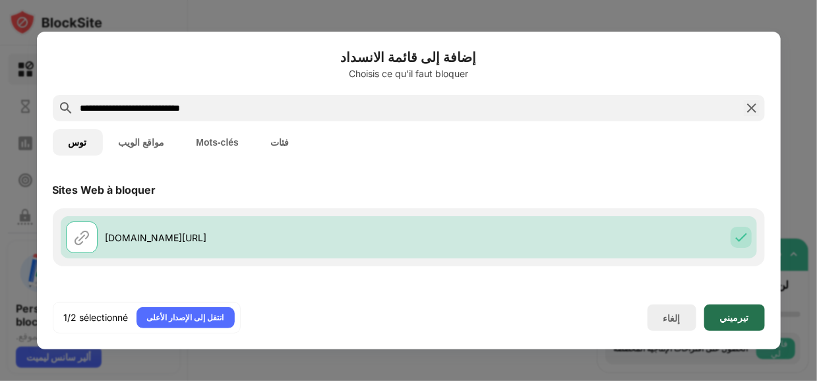
click at [739, 319] on font "تيرميني" at bounding box center [734, 317] width 29 height 11
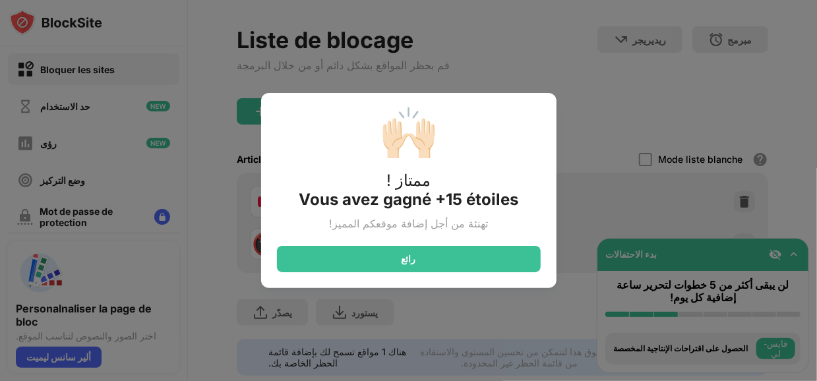
drag, startPoint x: 817, startPoint y: 131, endPoint x: 814, endPoint y: 166, distance: 34.4
click at [814, 166] on div "🙌🏻 ممتاز ! Vous avez gagné +15 étoiles تهنئة من أجل إضافة موقعكم المميز! رائع" at bounding box center [408, 190] width 817 height 381
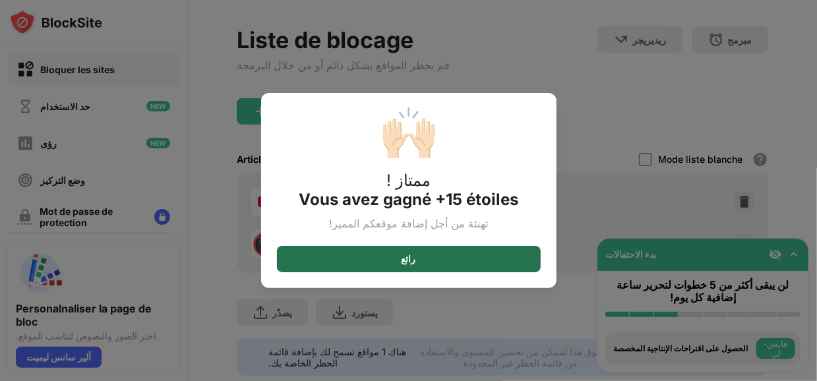
click at [447, 258] on div "رائع" at bounding box center [409, 259] width 264 height 26
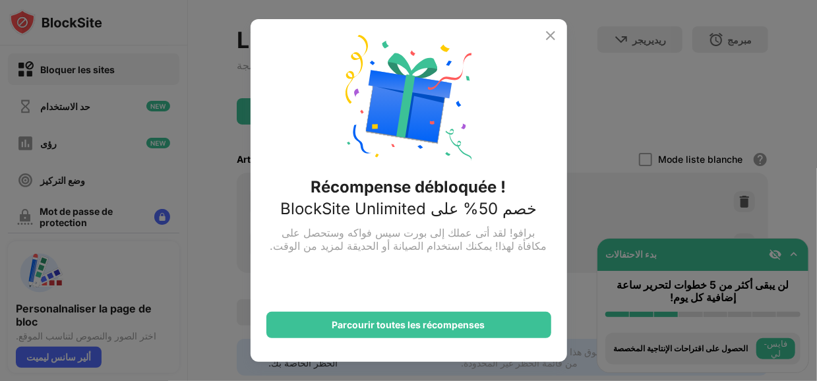
click at [552, 37] on img at bounding box center [551, 36] width 16 height 16
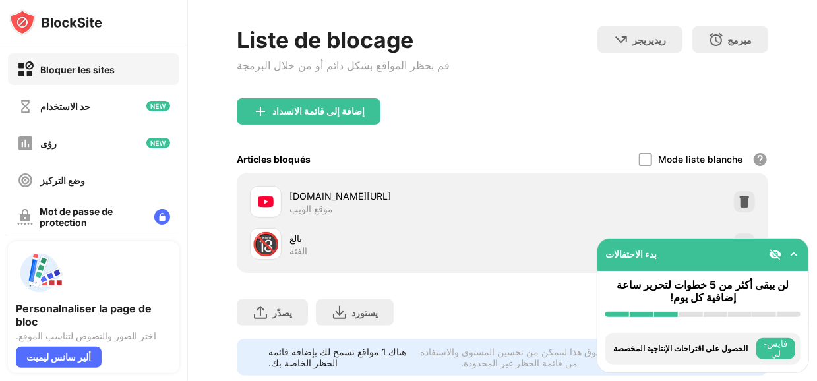
click at [796, 254] on img at bounding box center [794, 254] width 13 height 13
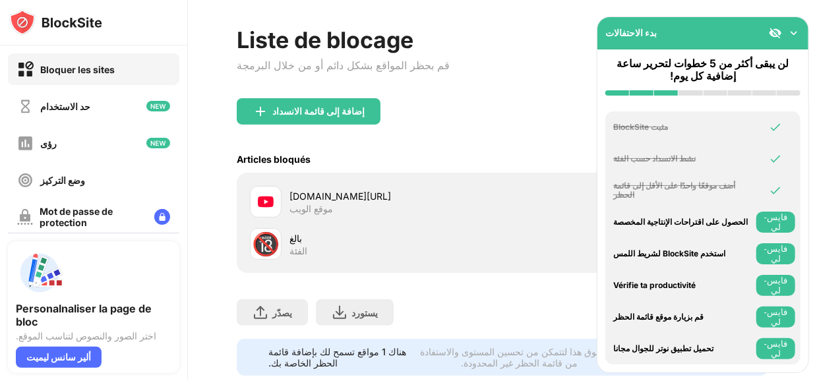
click at [792, 32] on img at bounding box center [794, 32] width 13 height 13
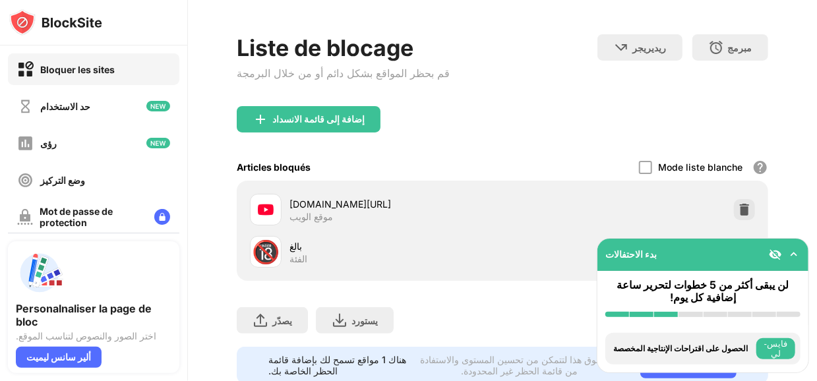
scroll to position [98, 0]
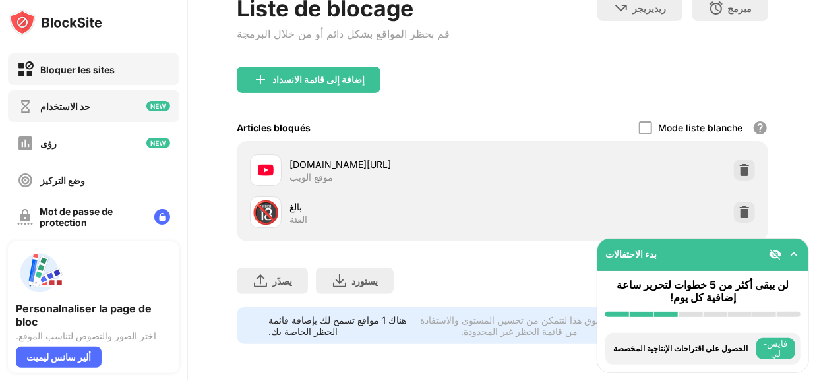
click at [77, 107] on font "حد الاستخدام" at bounding box center [65, 106] width 50 height 11
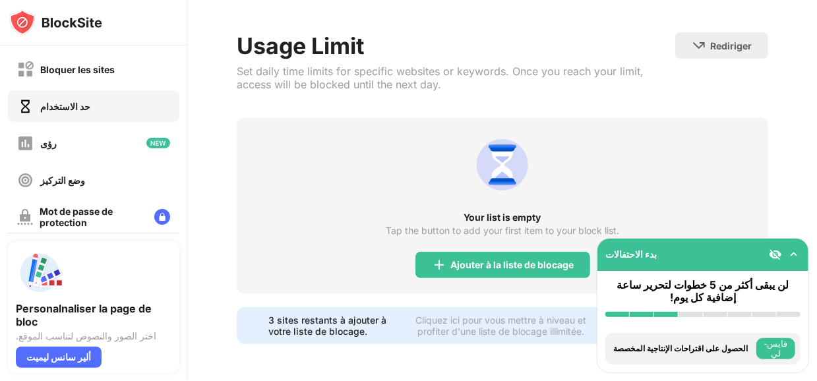
scroll to position [64, 0]
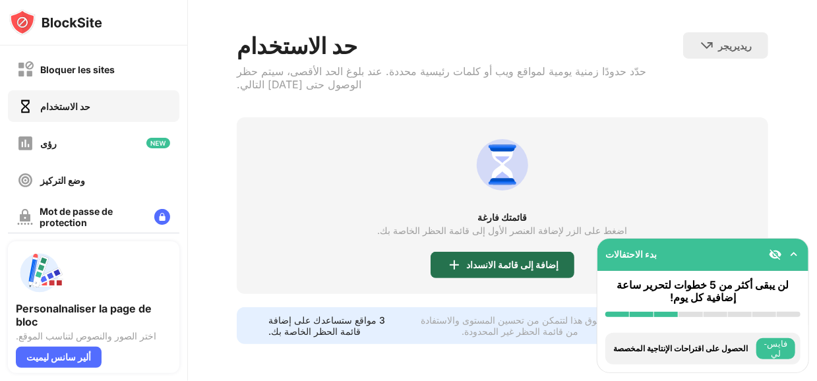
click at [520, 259] on font "إضافة إلى قائمة الانسداد" at bounding box center [512, 264] width 92 height 11
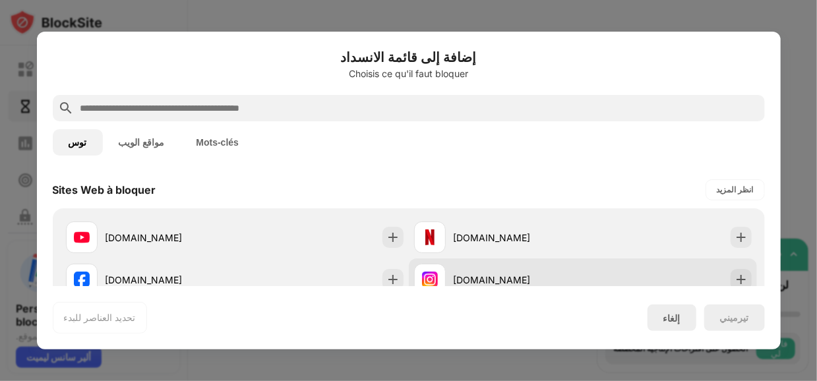
click at [512, 273] on div "instagram.com" at bounding box center [518, 280] width 129 height 14
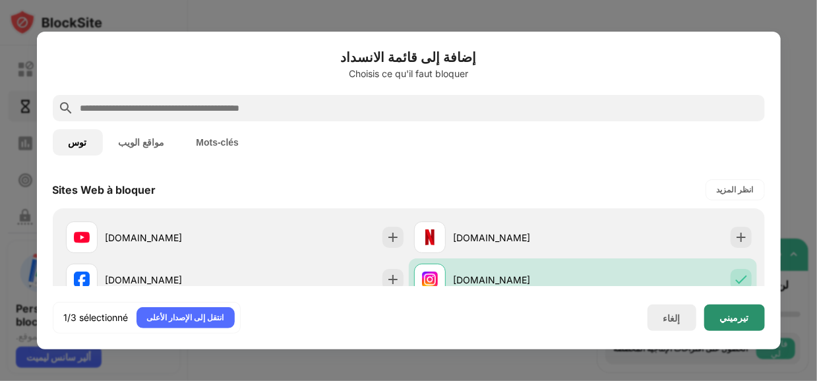
click at [733, 315] on font "تيرميني" at bounding box center [734, 317] width 29 height 11
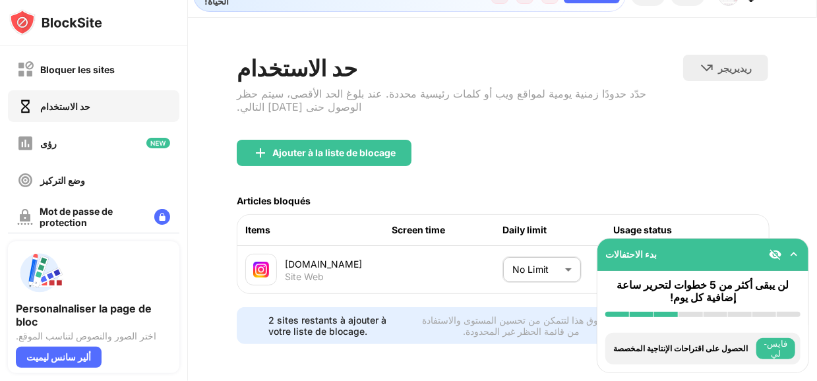
scroll to position [46, 0]
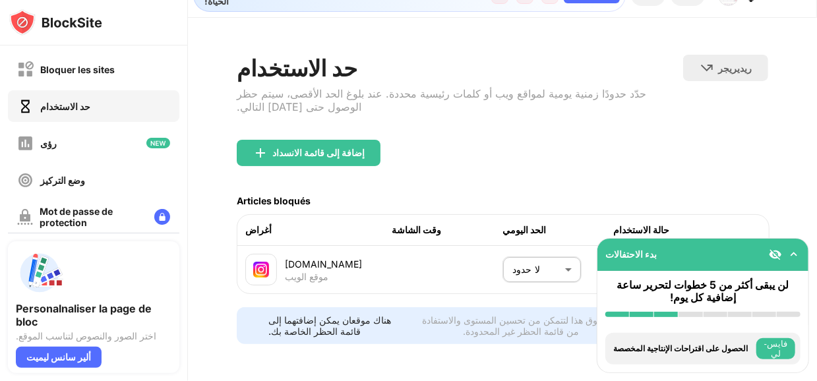
click at [776, 252] on img at bounding box center [775, 254] width 13 height 13
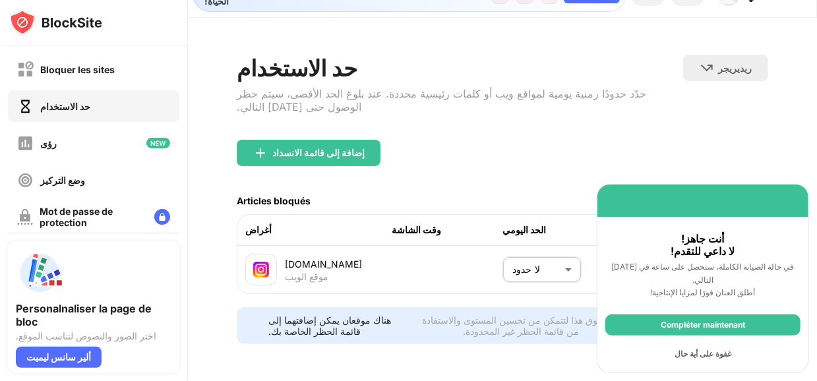
click at [733, 352] on div "غفوة على أية حال" at bounding box center [702, 354] width 195 height 21
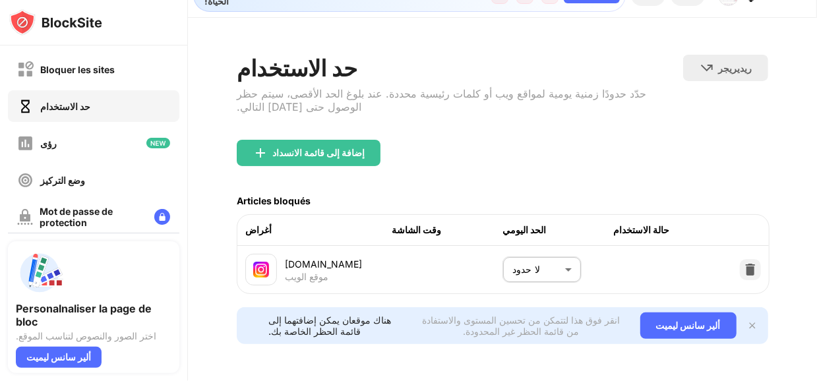
click at [559, 253] on body "Bloquer les sites حد الاستخدام رؤى وضع التركيز Mot de passe de protection Page …" at bounding box center [408, 190] width 817 height 381
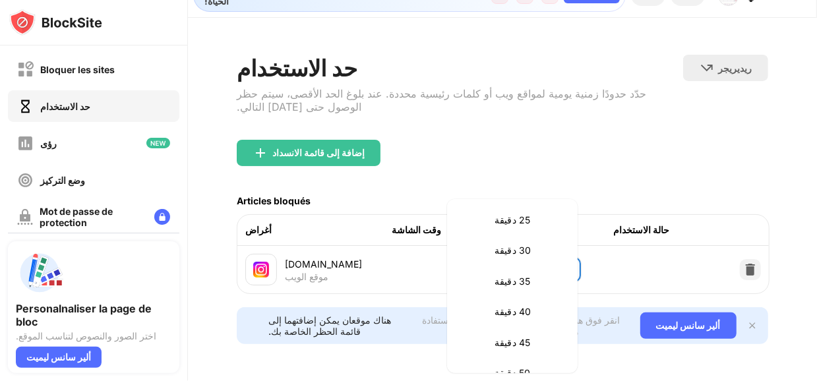
scroll to position [150, 0]
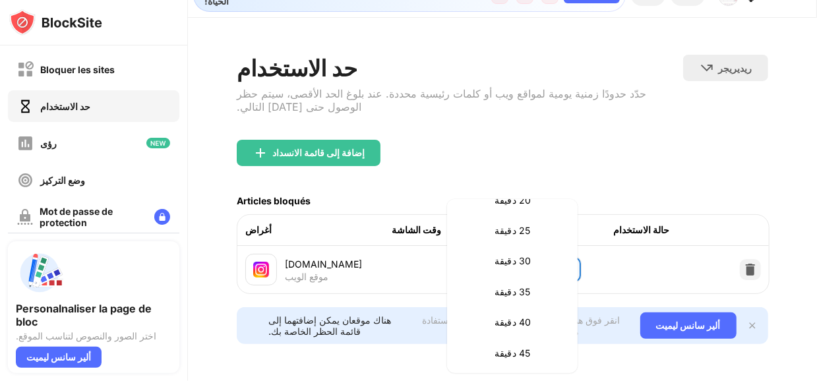
click at [514, 264] on font "30 دقيقة" at bounding box center [513, 260] width 36 height 11
type input "**"
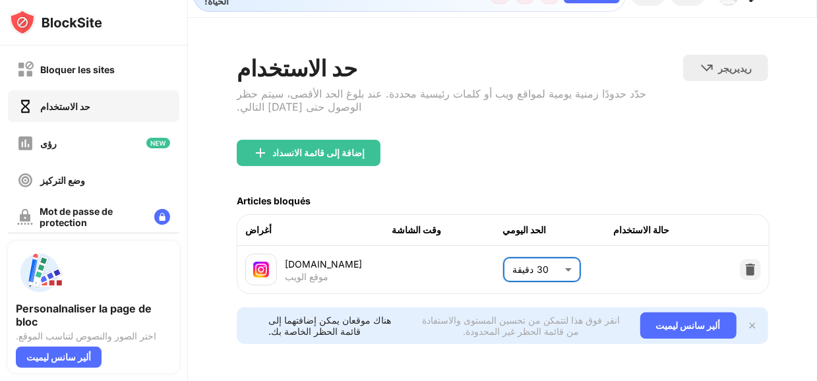
scroll to position [46, 0]
click at [573, 109] on div "حد الاستخدام حدّد حدودًا زمنية يومية لمواقع ويب أو كلمات رئيسية محددة. عند بلوغ…" at bounding box center [460, 97] width 446 height 85
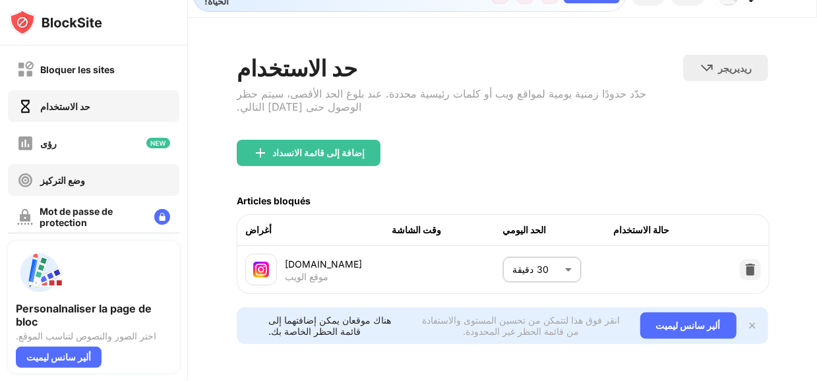
click at [53, 182] on font "وضع التركيز" at bounding box center [62, 180] width 45 height 11
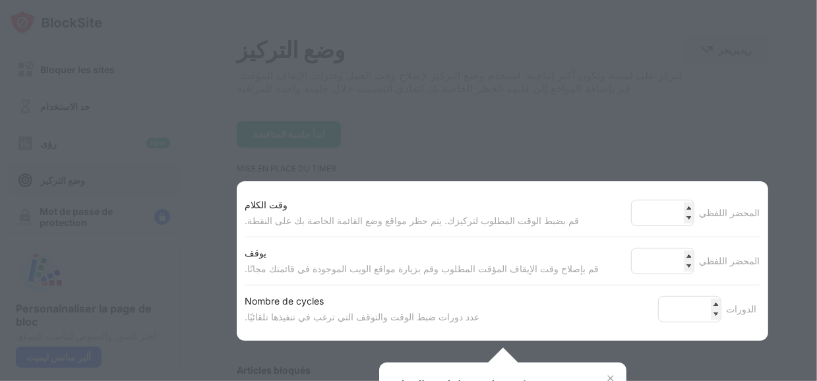
click at [553, 108] on div at bounding box center [408, 190] width 817 height 381
click at [494, 363] on div at bounding box center [503, 363] width 30 height 30
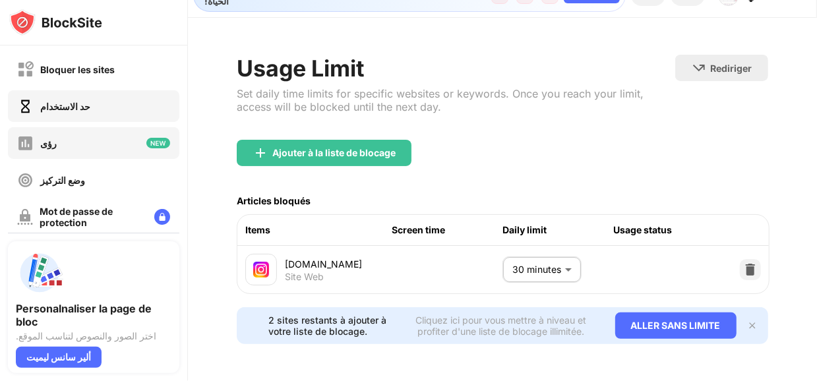
click at [91, 156] on div "رؤى" at bounding box center [93, 143] width 171 height 32
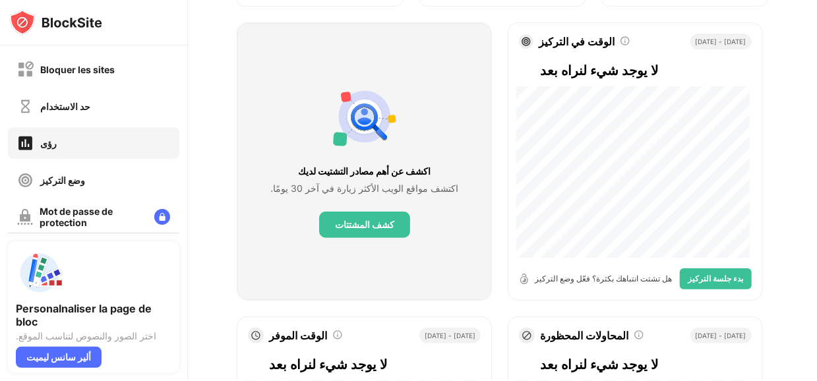
scroll to position [208, 0]
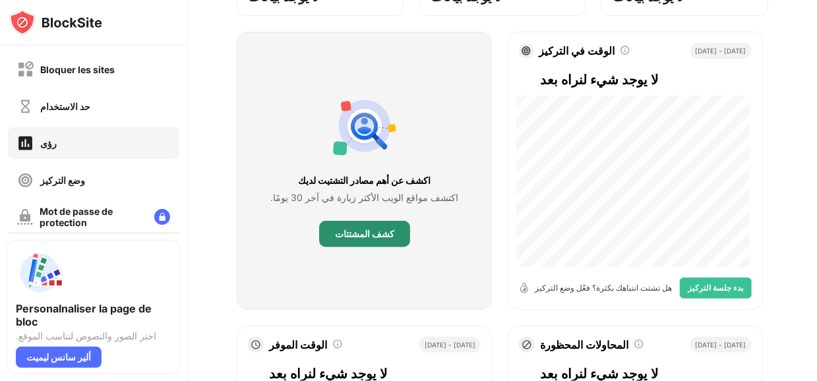
click at [367, 245] on div "كشف المشتتات" at bounding box center [364, 234] width 91 height 26
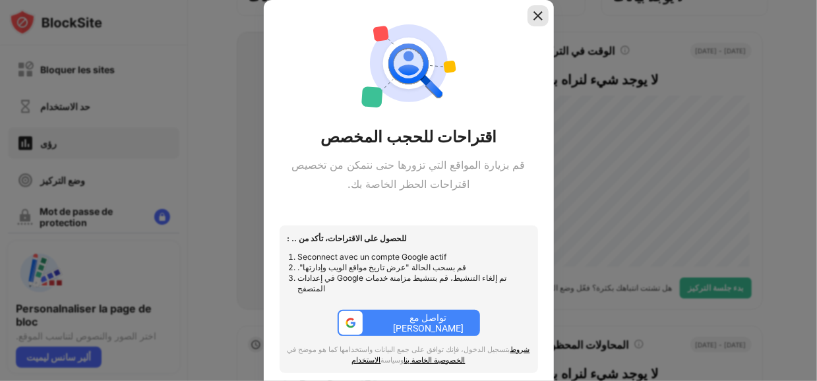
click at [540, 13] on img at bounding box center [538, 15] width 13 height 13
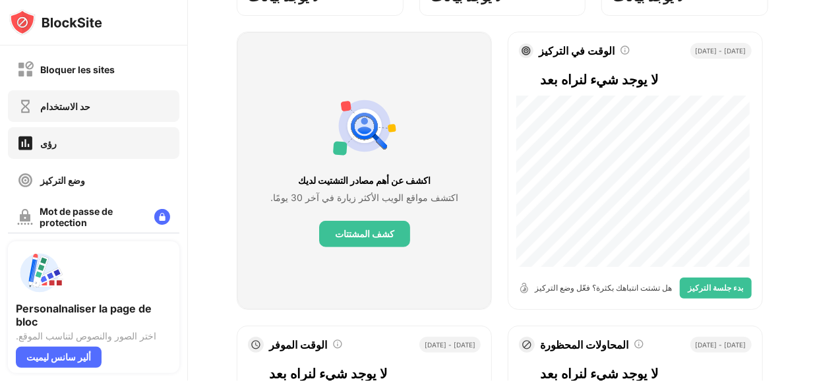
click at [108, 107] on div "حد الاستخدام" at bounding box center [93, 106] width 171 height 32
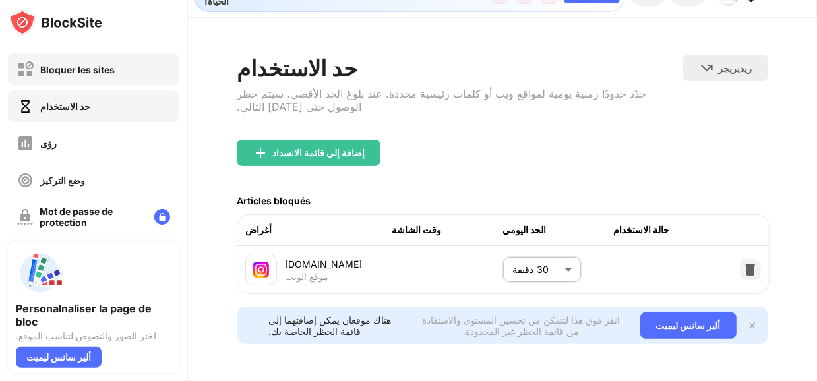
click at [112, 71] on font "Bloquer les sites" at bounding box center [77, 69] width 75 height 11
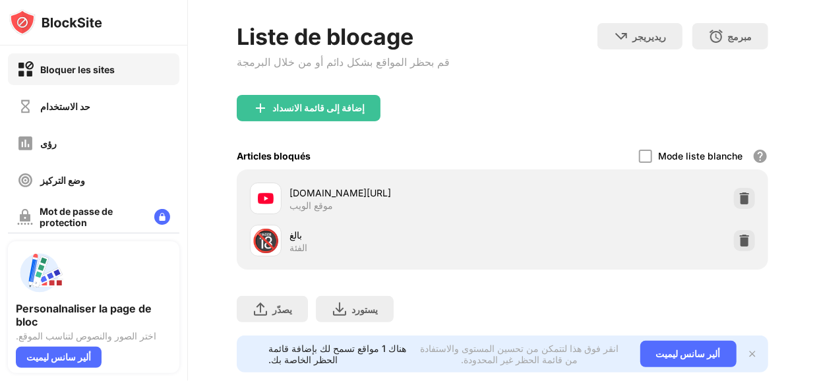
scroll to position [98, 0]
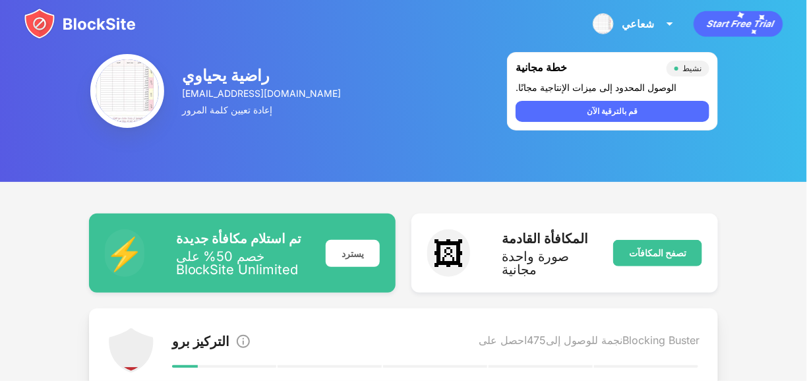
click at [206, 98] on font "[EMAIL_ADDRESS][DOMAIN_NAME]" at bounding box center [261, 93] width 159 height 11
click at [233, 71] on font "راضية يحياوي" at bounding box center [226, 75] width 88 height 19
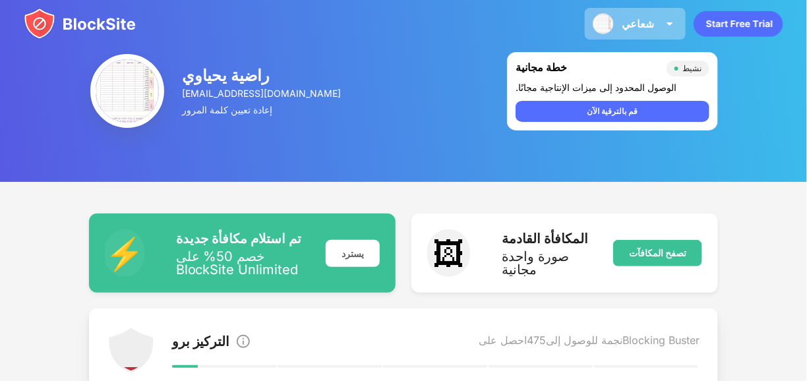
click at [623, 22] on font "شعاعي" at bounding box center [638, 23] width 32 height 13
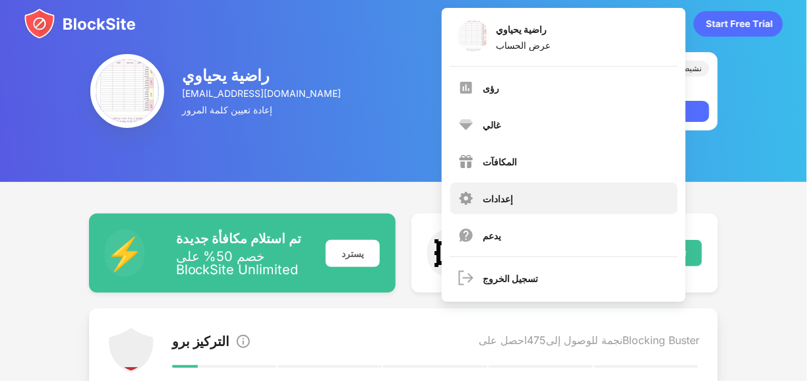
click at [530, 196] on div "إعدادات" at bounding box center [564, 199] width 228 height 32
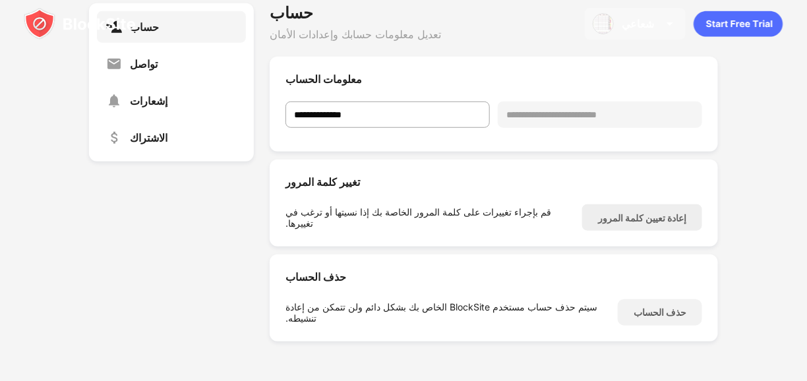
click at [622, 22] on font "شعاعي" at bounding box center [638, 23] width 32 height 13
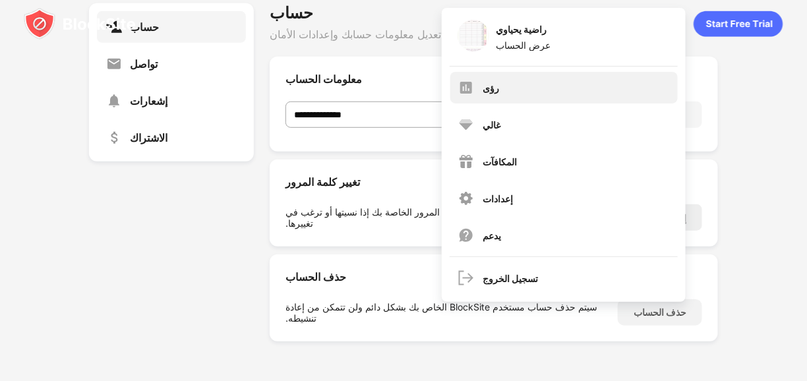
click at [526, 85] on div "رؤى" at bounding box center [564, 88] width 228 height 32
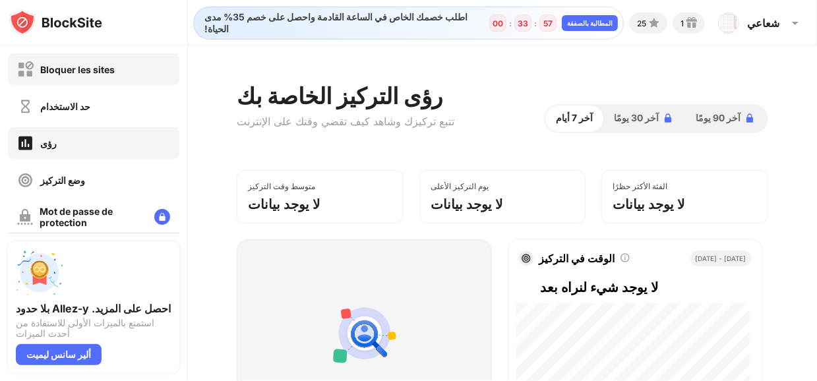
click at [53, 80] on div "Bloquer les sites" at bounding box center [93, 69] width 171 height 32
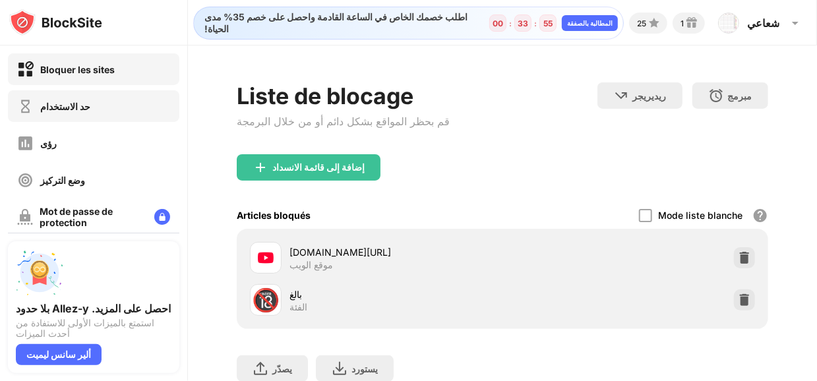
click at [86, 111] on font "حد الاستخدام" at bounding box center [65, 106] width 50 height 11
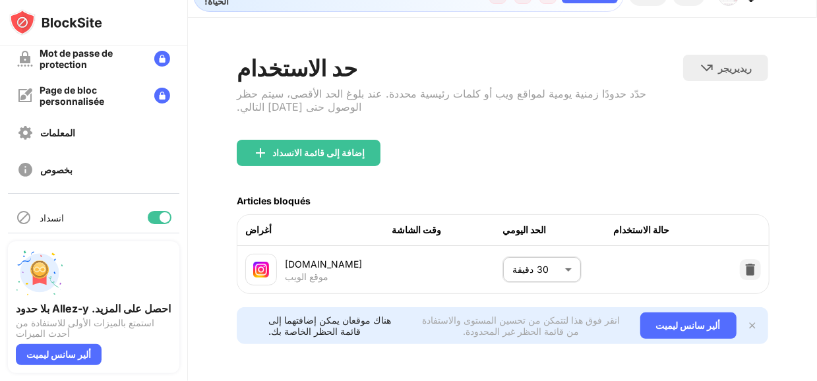
scroll to position [166, 0]
